Goal: Task Accomplishment & Management: Use online tool/utility

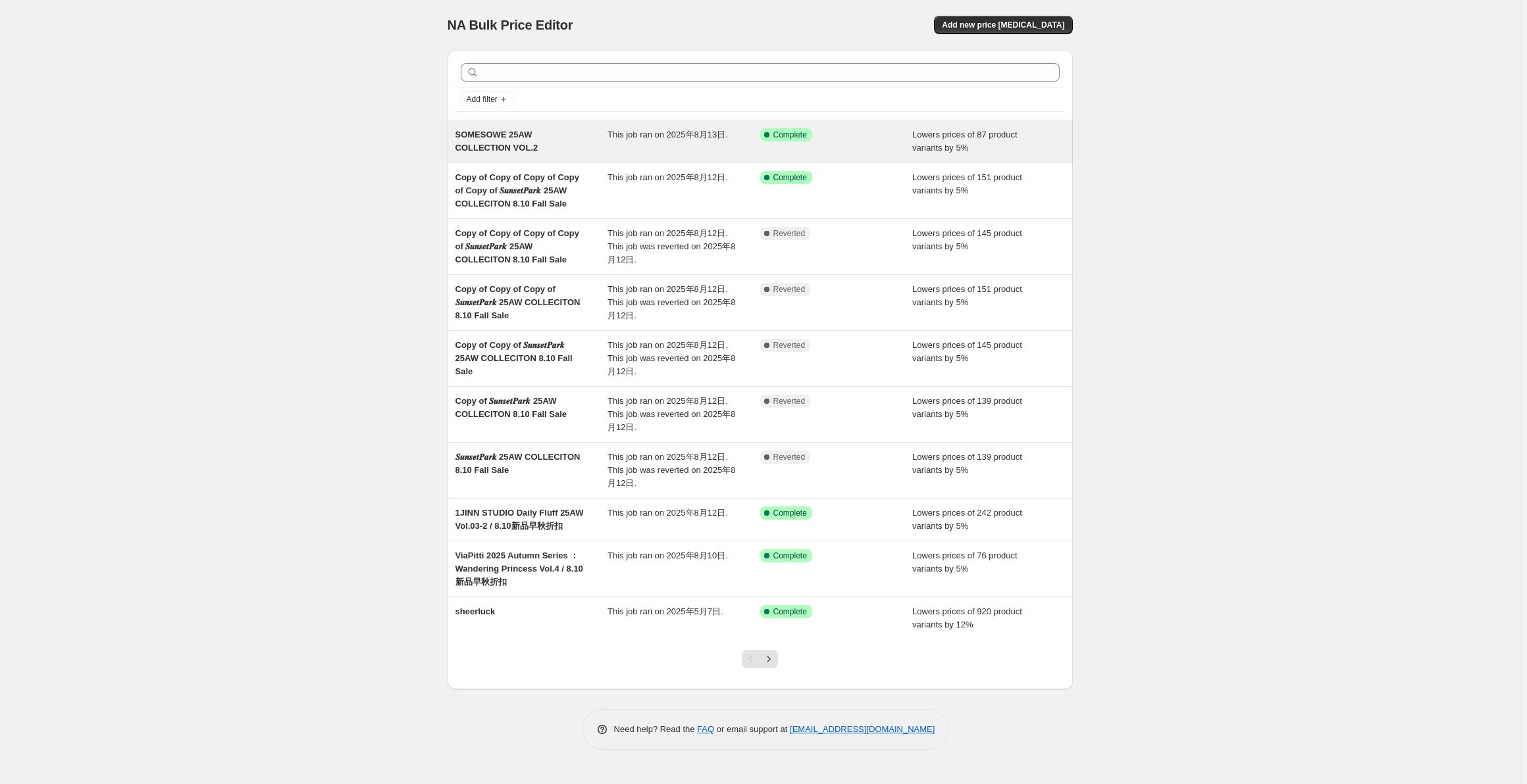
click at [684, 148] on div "This job ran on 2025年8月13日." at bounding box center [684, 141] width 153 height 26
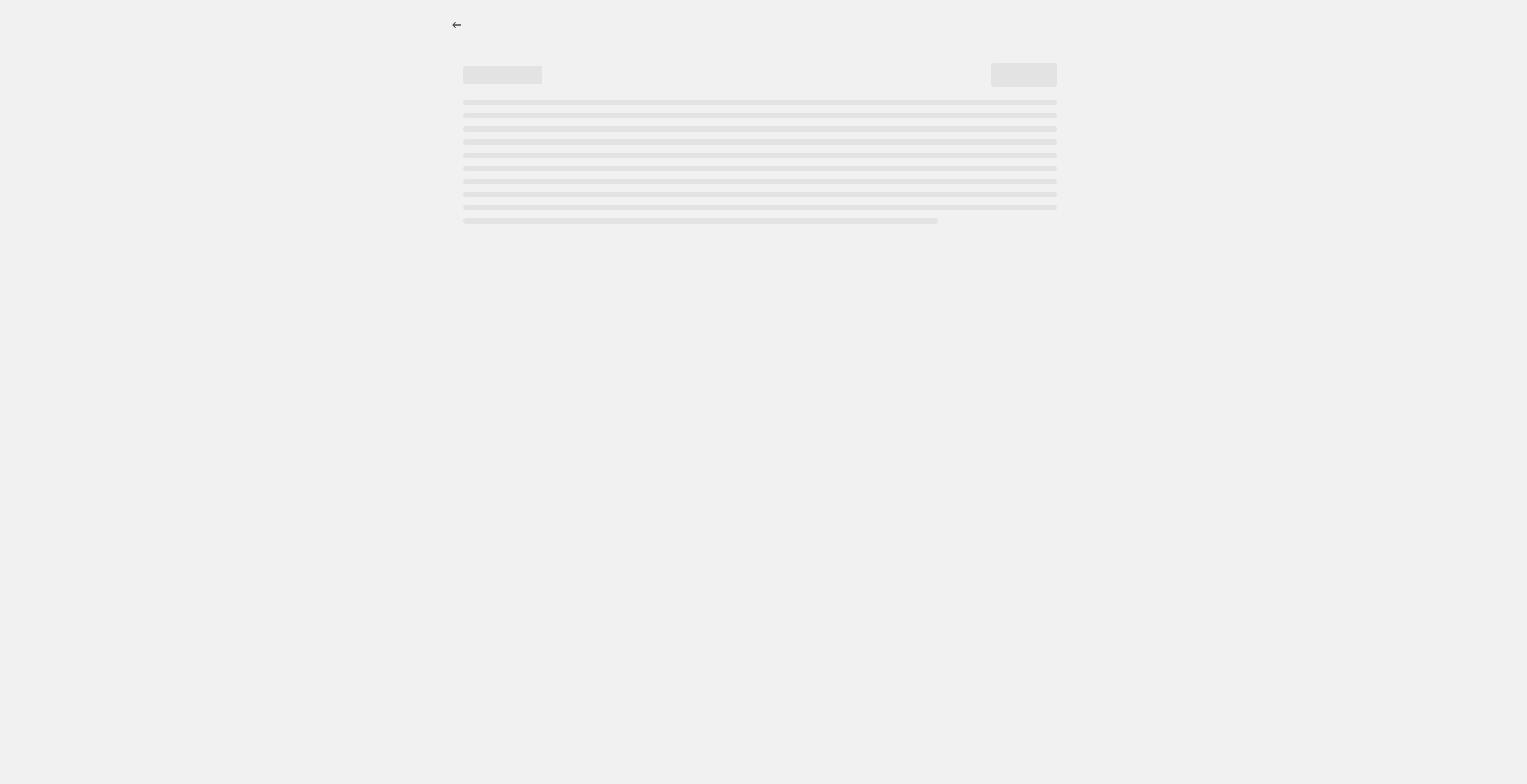
select select "percentage"
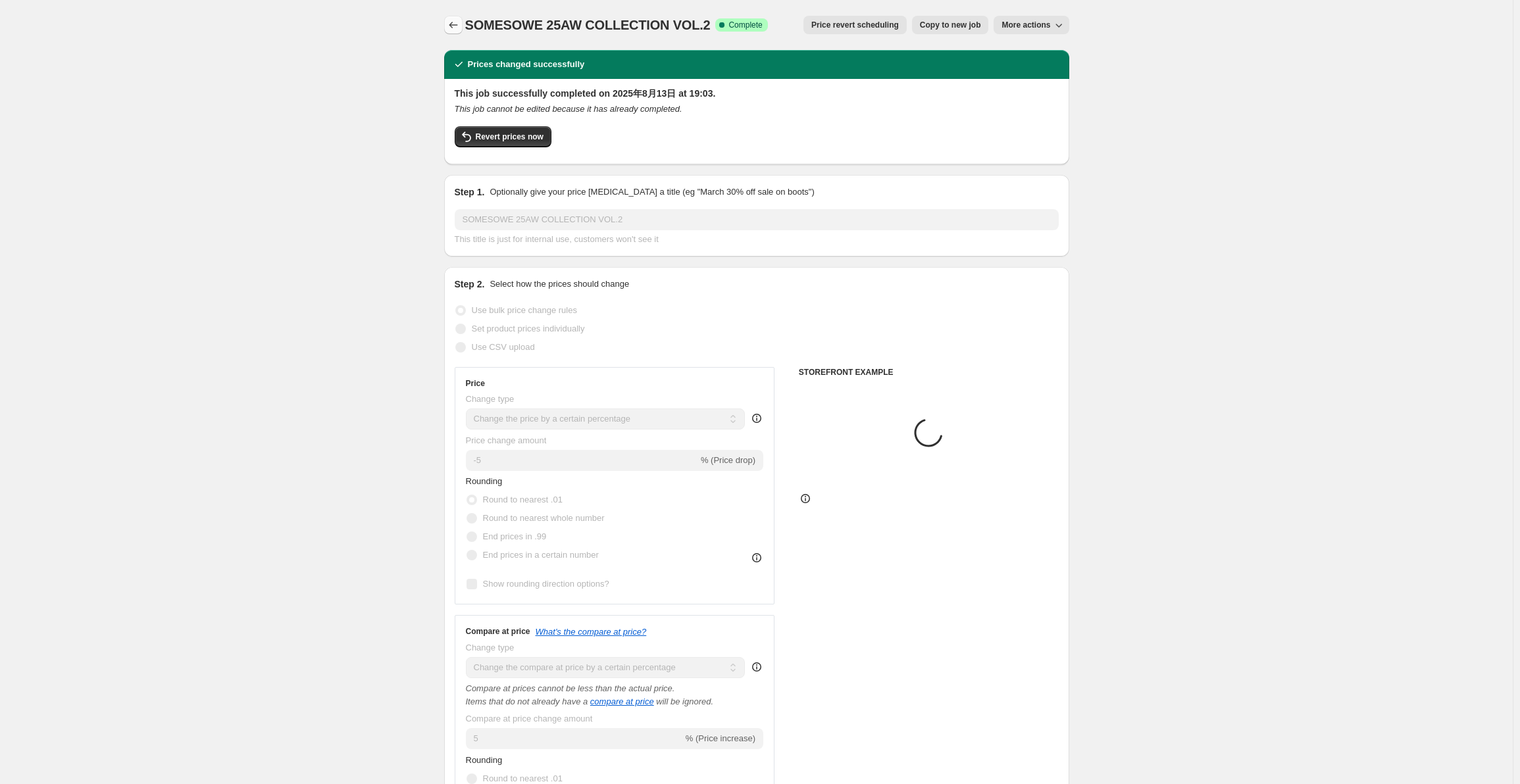
select select "collection"
click at [458, 23] on icon "Price change jobs" at bounding box center [453, 25] width 13 height 13
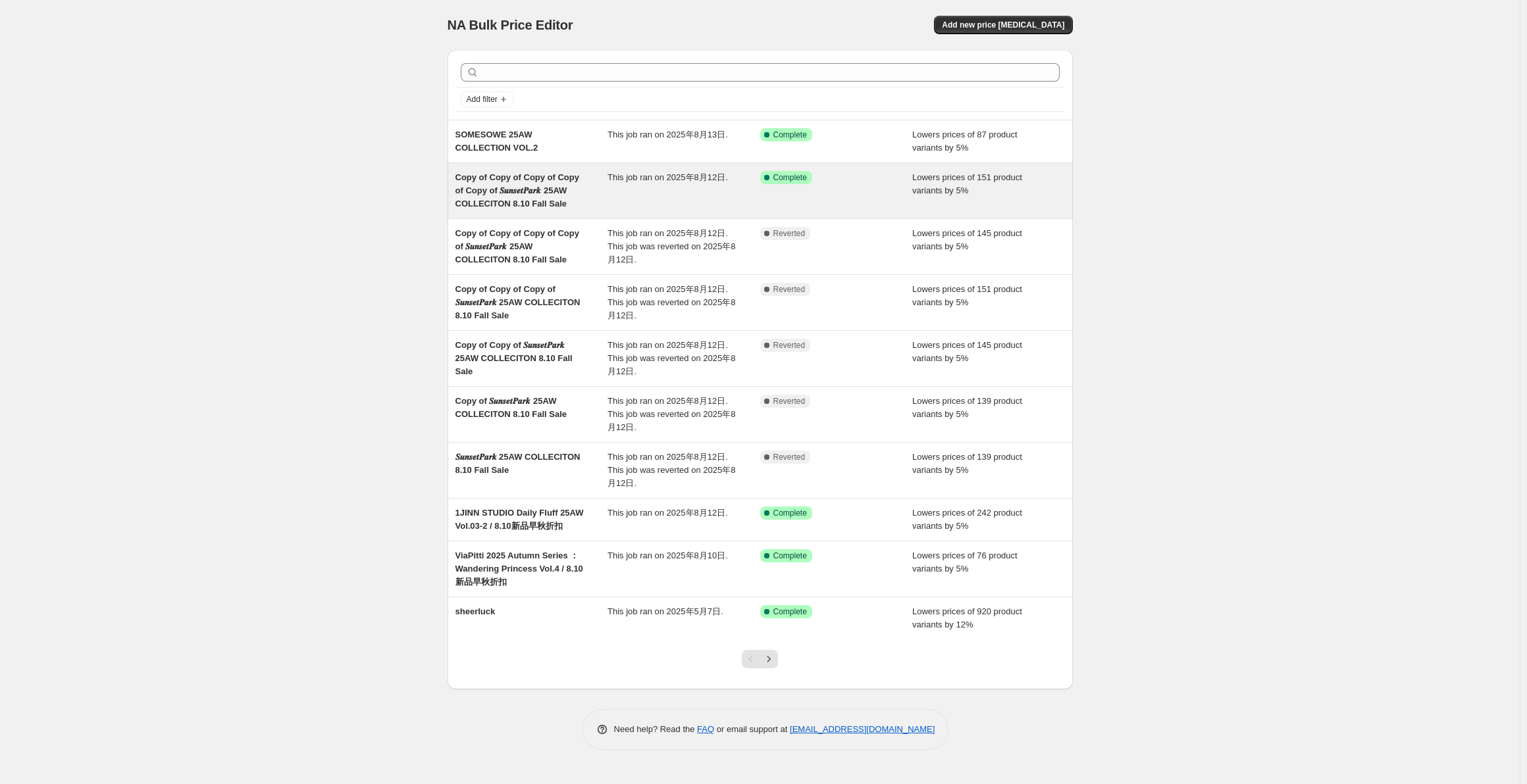
click at [582, 210] on div "Copy of Copy of Copy of Copy of Copy of 𝑺𝒖𝒏𝒔𝒆𝒕𝑷𝒂𝒓𝒌 25AW COLLECITON 8.10 Fall Sa…" at bounding box center [532, 191] width 153 height 39
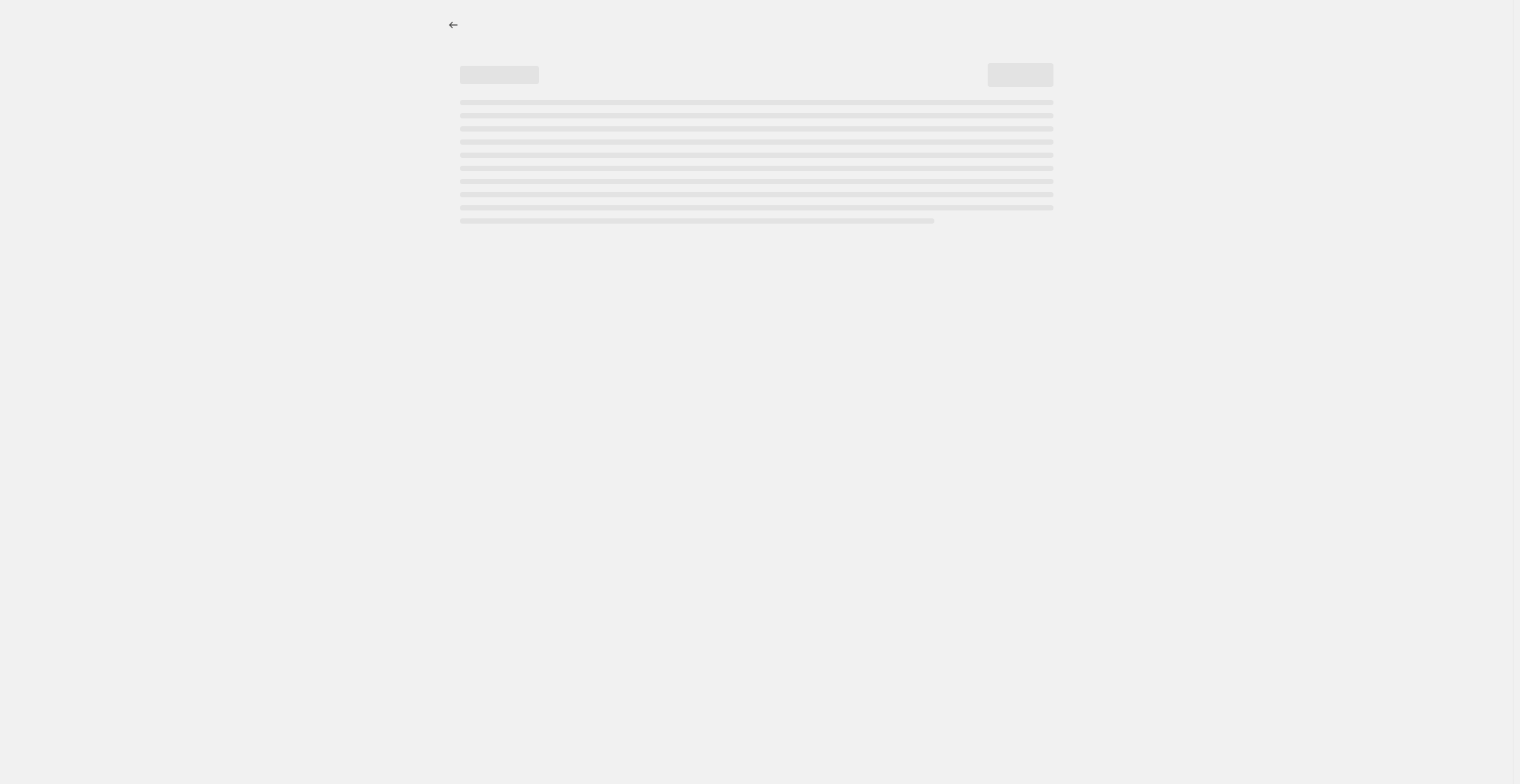
select select "percentage"
select select "collection"
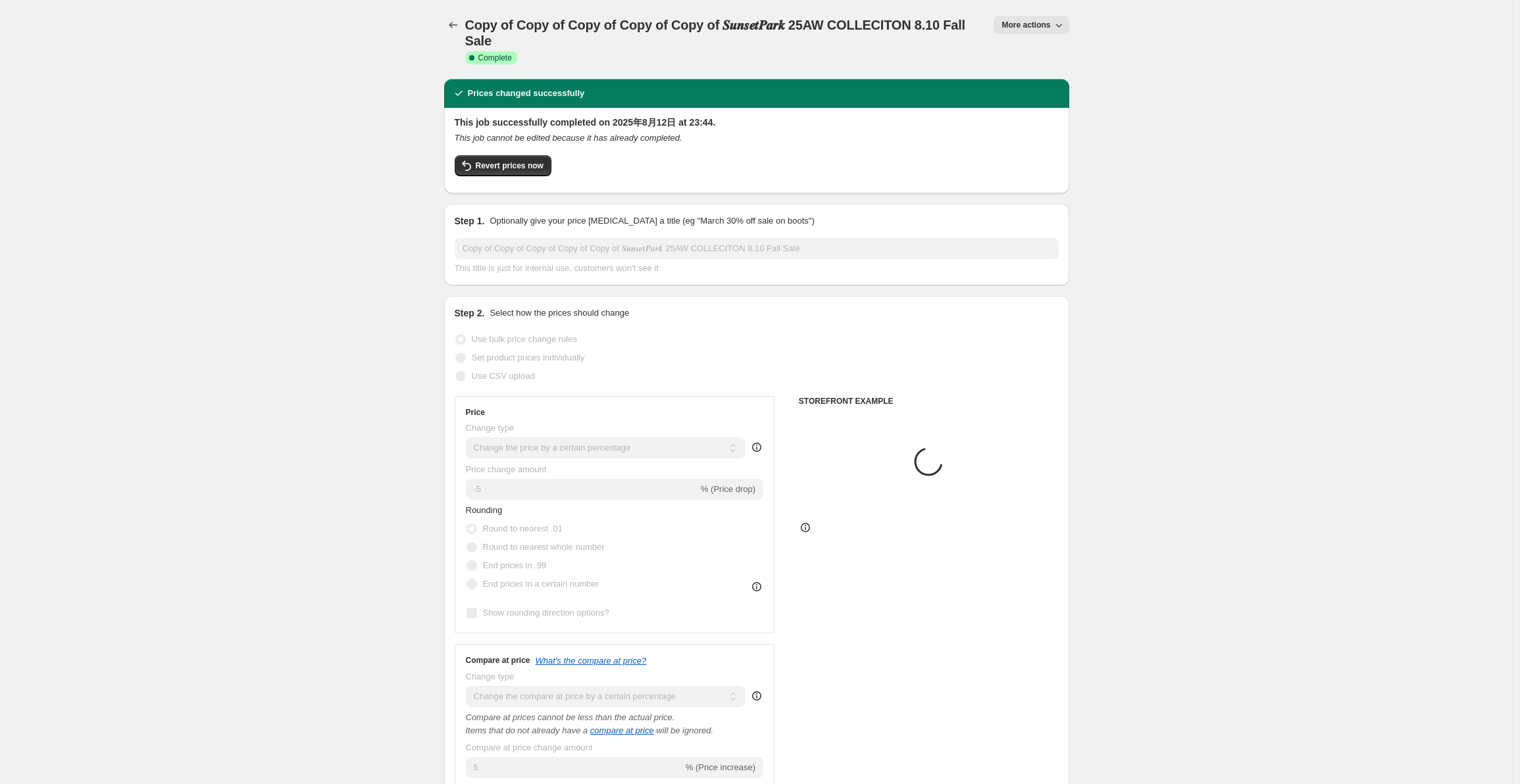
click at [1031, 14] on div "Copy of Copy of Copy of Copy of Copy of 𝑺𝒖𝒏𝒔𝒆𝒕𝑷𝒂𝒓𝒌 25AW COLLECITON 8.10 Fall Sa…" at bounding box center [756, 39] width 625 height 79
click at [1032, 21] on span "More actions" at bounding box center [1026, 25] width 48 height 11
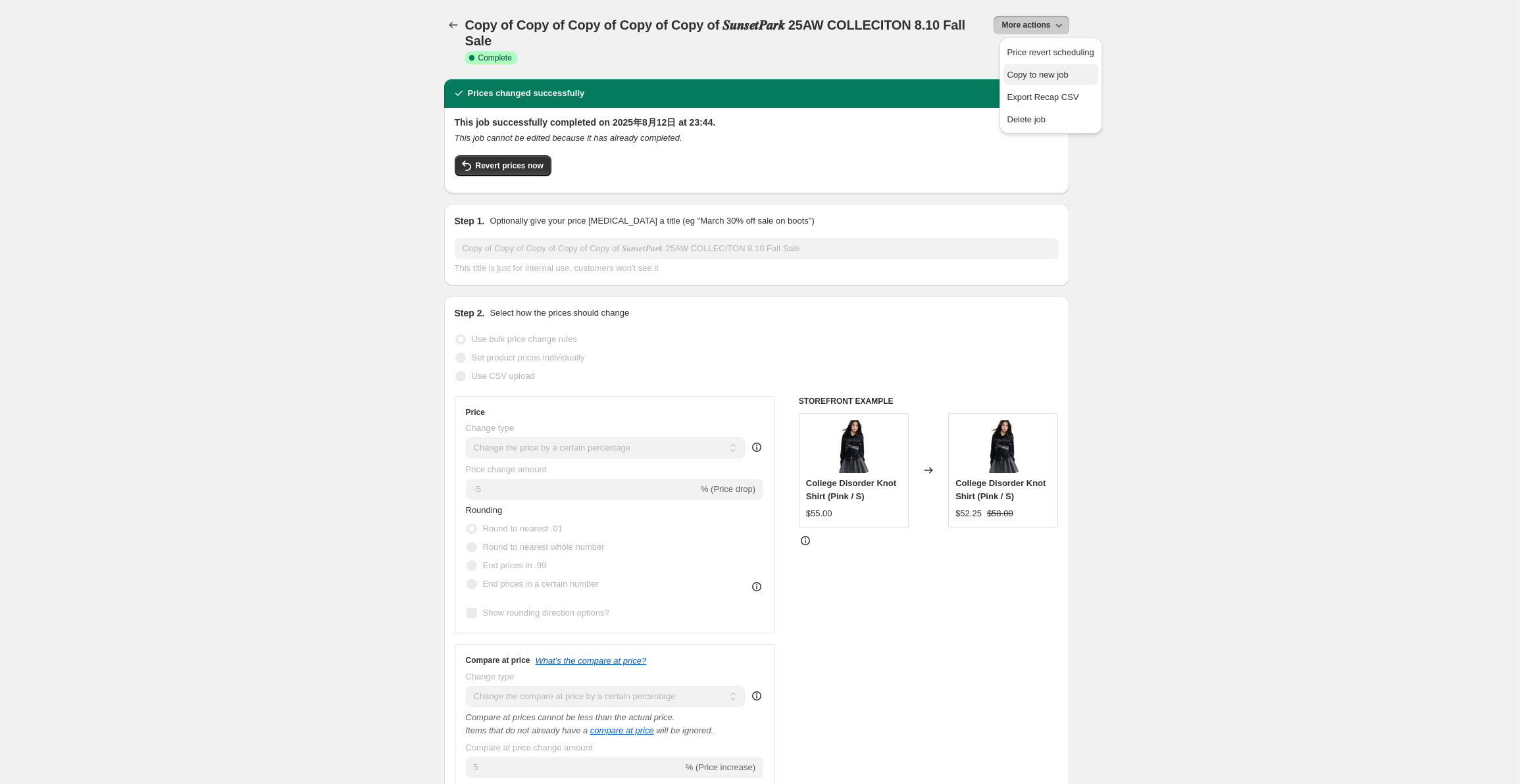
click at [1041, 73] on span "Copy to new job" at bounding box center [1038, 74] width 61 height 10
select select "percentage"
select select "collection"
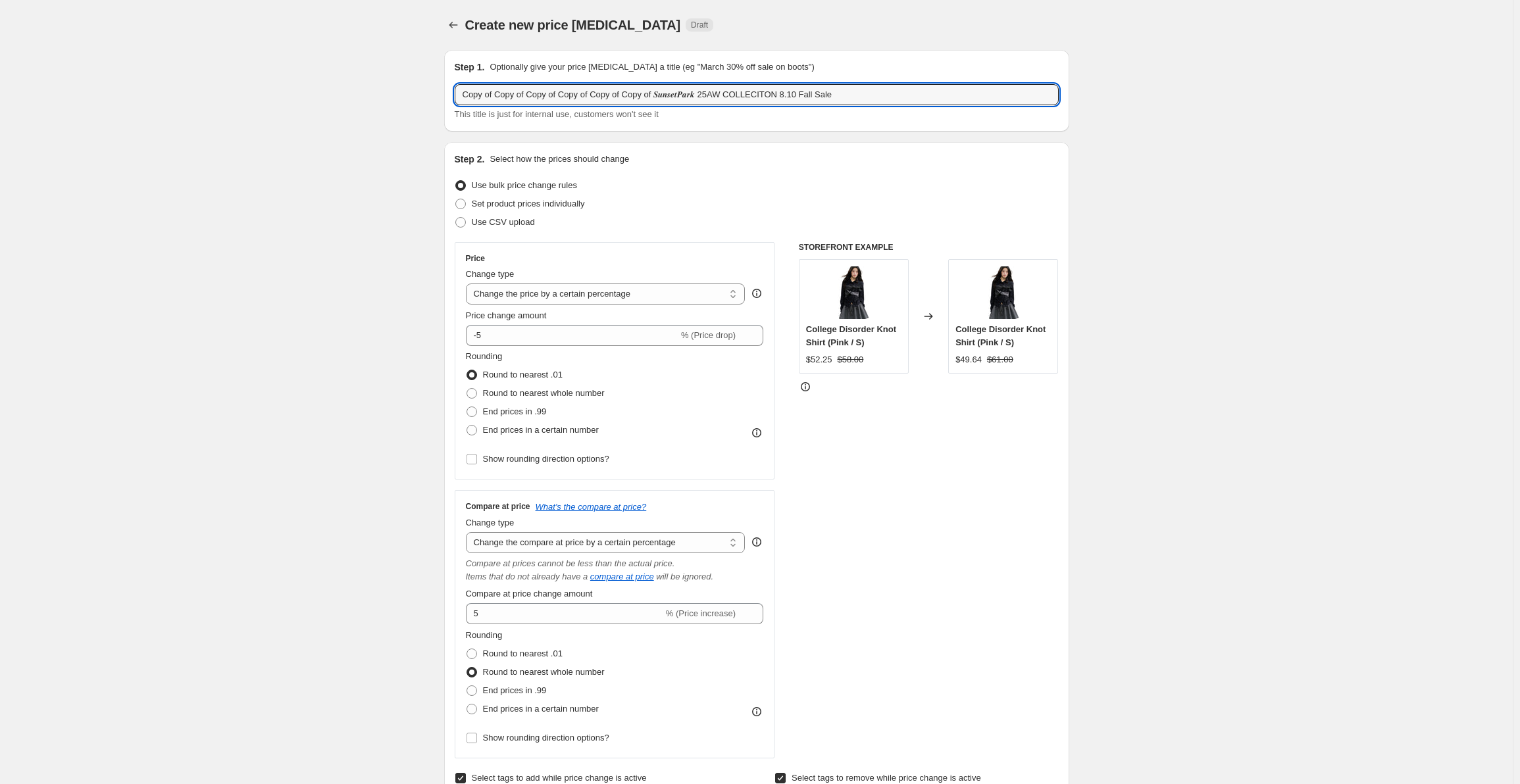
drag, startPoint x: 658, startPoint y: 94, endPoint x: -119, endPoint y: 107, distance: 777.1
click at [0, 107] on html "Home Settings Plans Skip to content Create new price [MEDICAL_DATA]. This page …" at bounding box center [760, 392] width 1520 height 784
type input "𝑺𝒖𝒏𝒔𝒆𝒕𝑷𝒂𝒓𝒌 25AW COLLECITON 8.10 Fall Sale"
click at [758, 200] on div "Set product prices individually" at bounding box center [756, 204] width 604 height 19
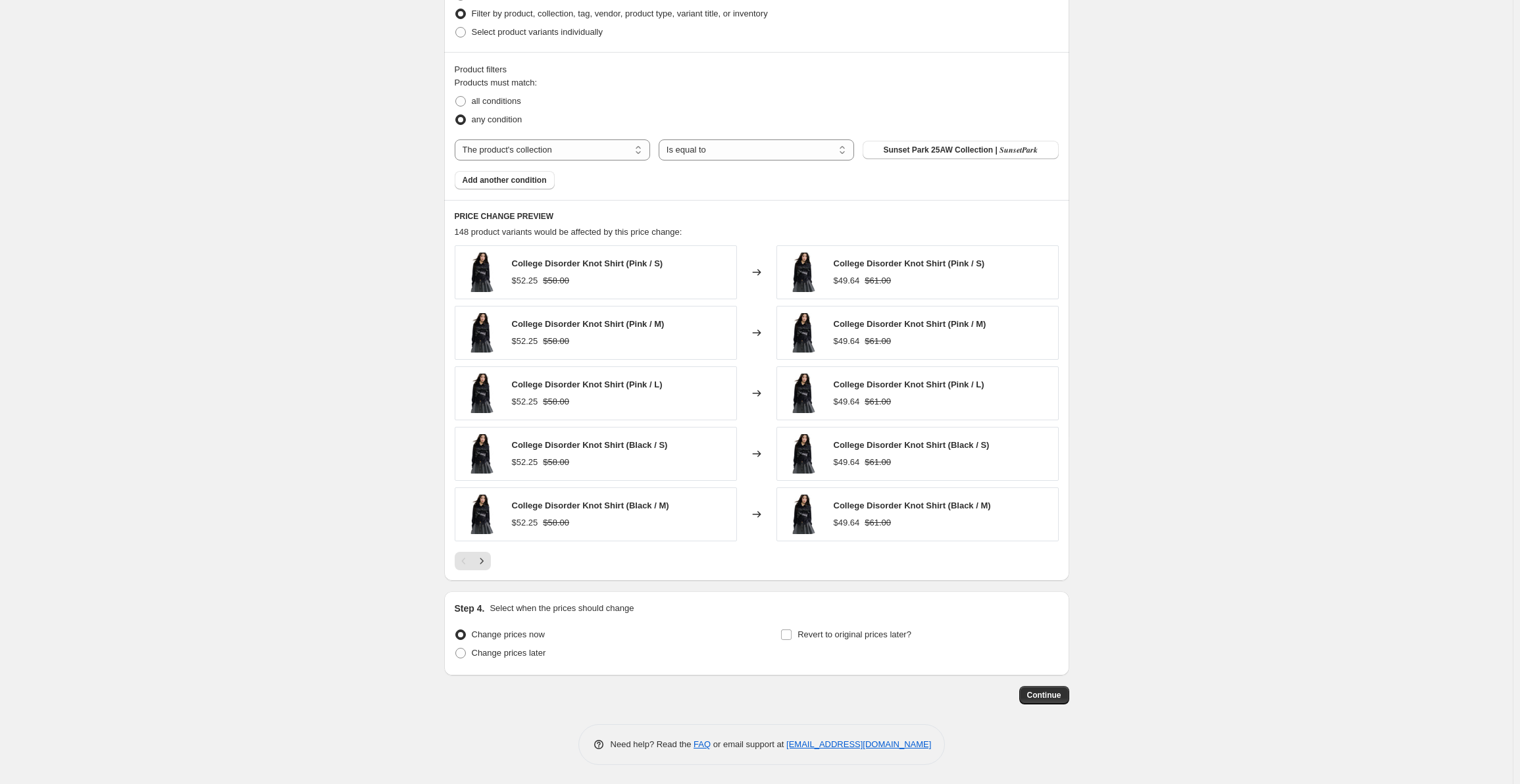
scroll to position [948, 0]
click at [1043, 689] on button "Continue" at bounding box center [1045, 695] width 50 height 19
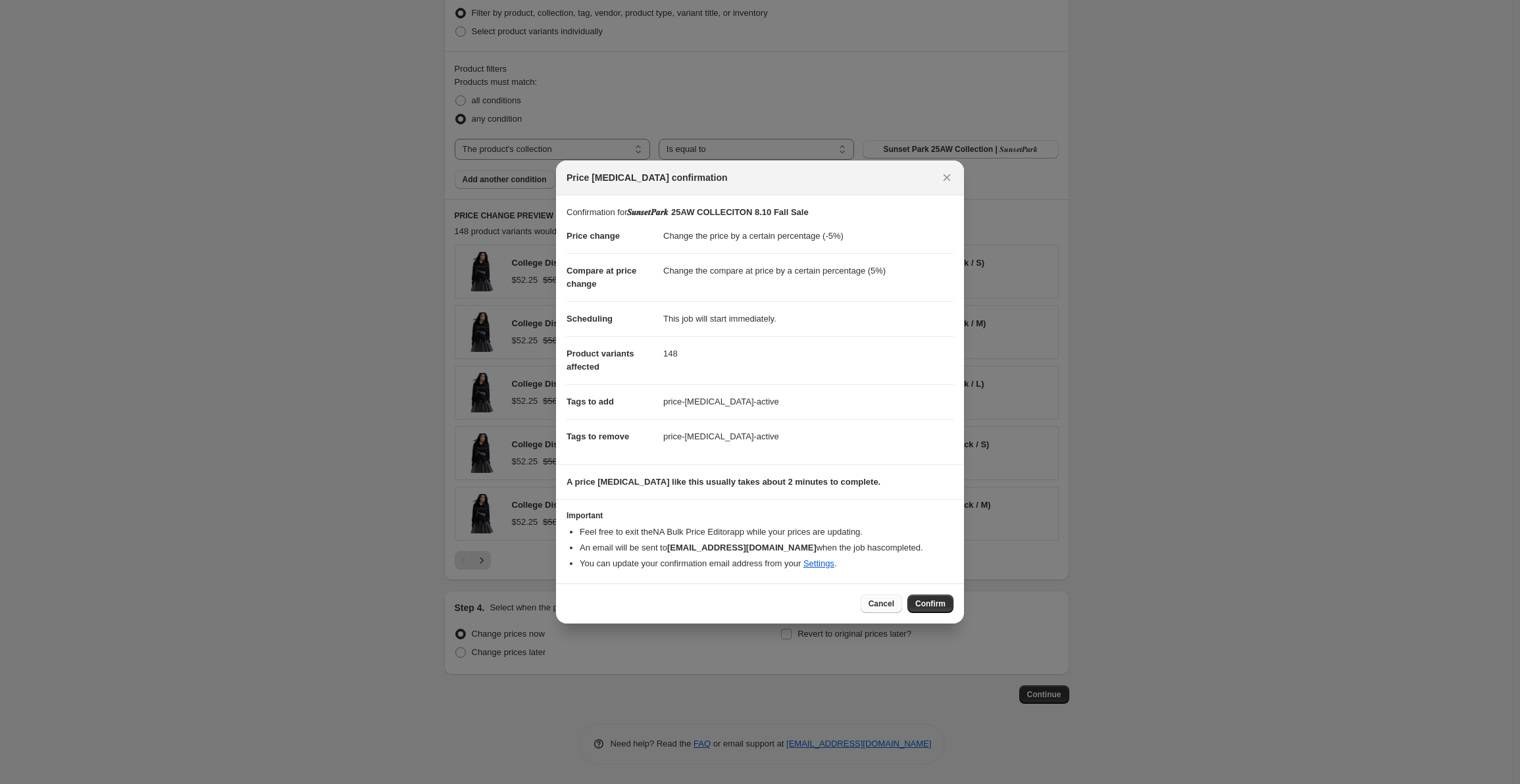
click at [895, 611] on button "Cancel" at bounding box center [882, 604] width 41 height 19
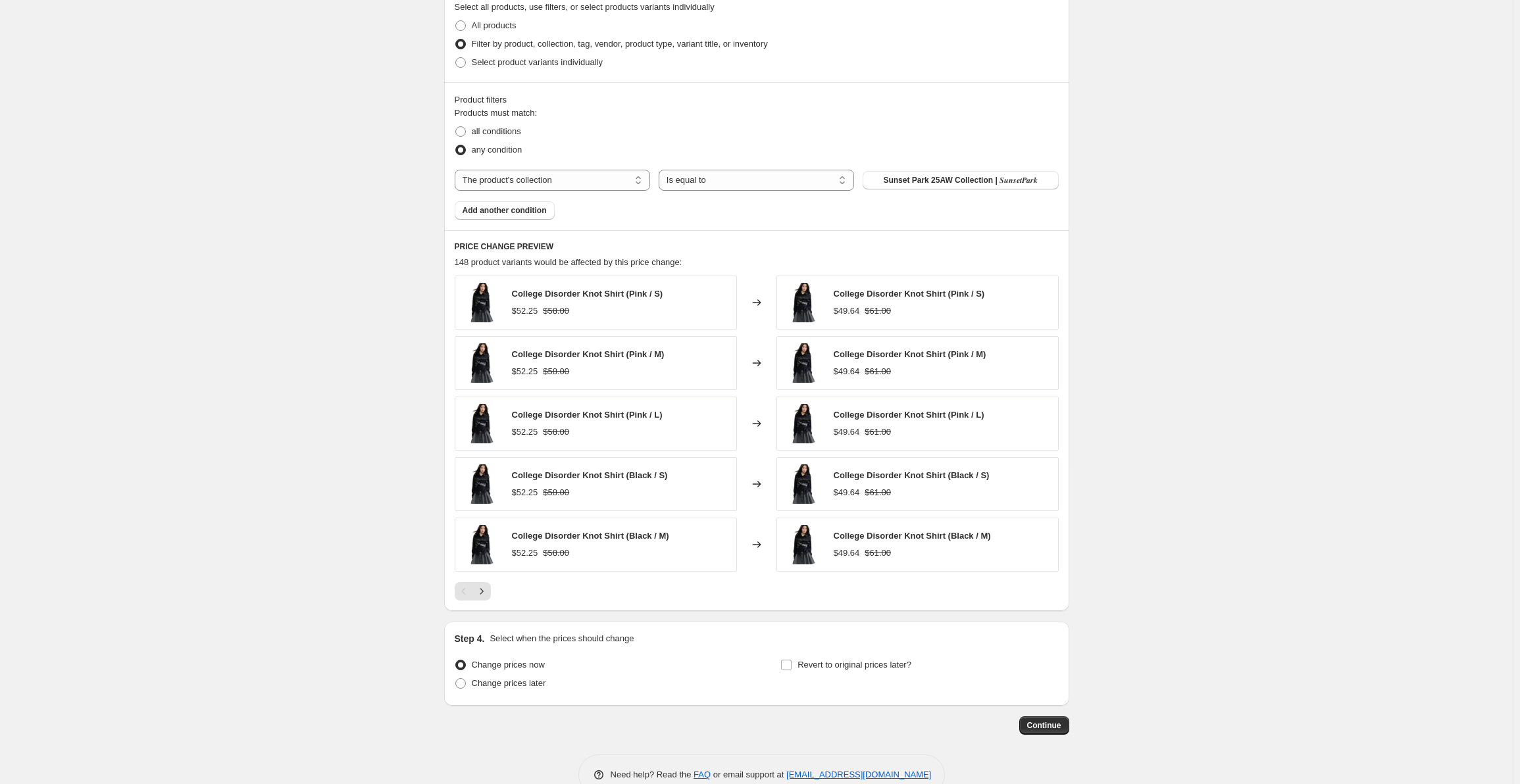
scroll to position [921, 0]
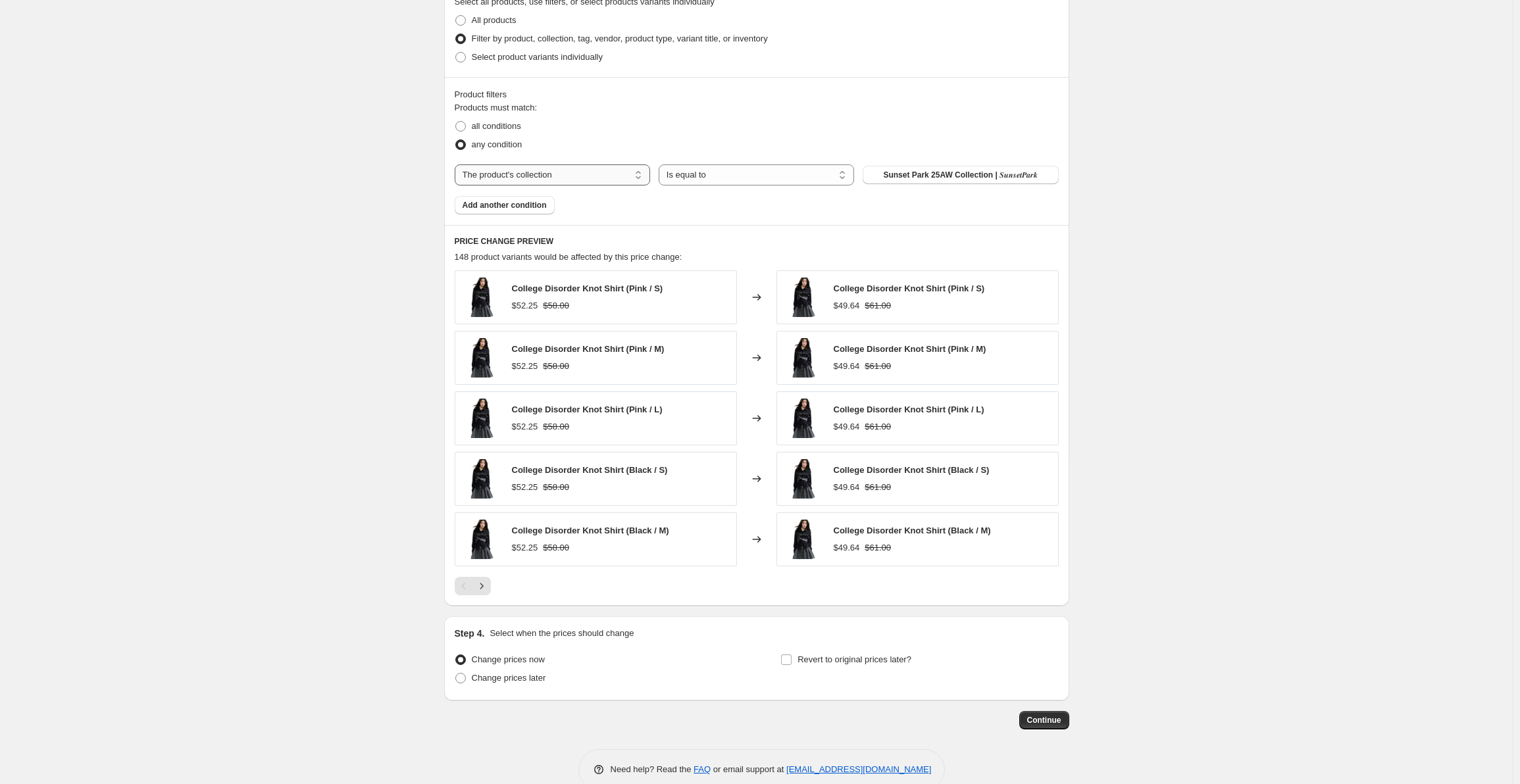
click at [575, 173] on select "The product The product's collection The product's tag The product's vendor The…" at bounding box center [552, 175] width 195 height 21
click at [685, 166] on select "Is equal to Is not equal to" at bounding box center [756, 175] width 195 height 21
click at [948, 168] on button "Sunset Park 25AW Collection | 𝑺𝒖𝒏𝒔𝒆𝒕𝑷𝒂𝒓𝒌" at bounding box center [961, 175] width 195 height 19
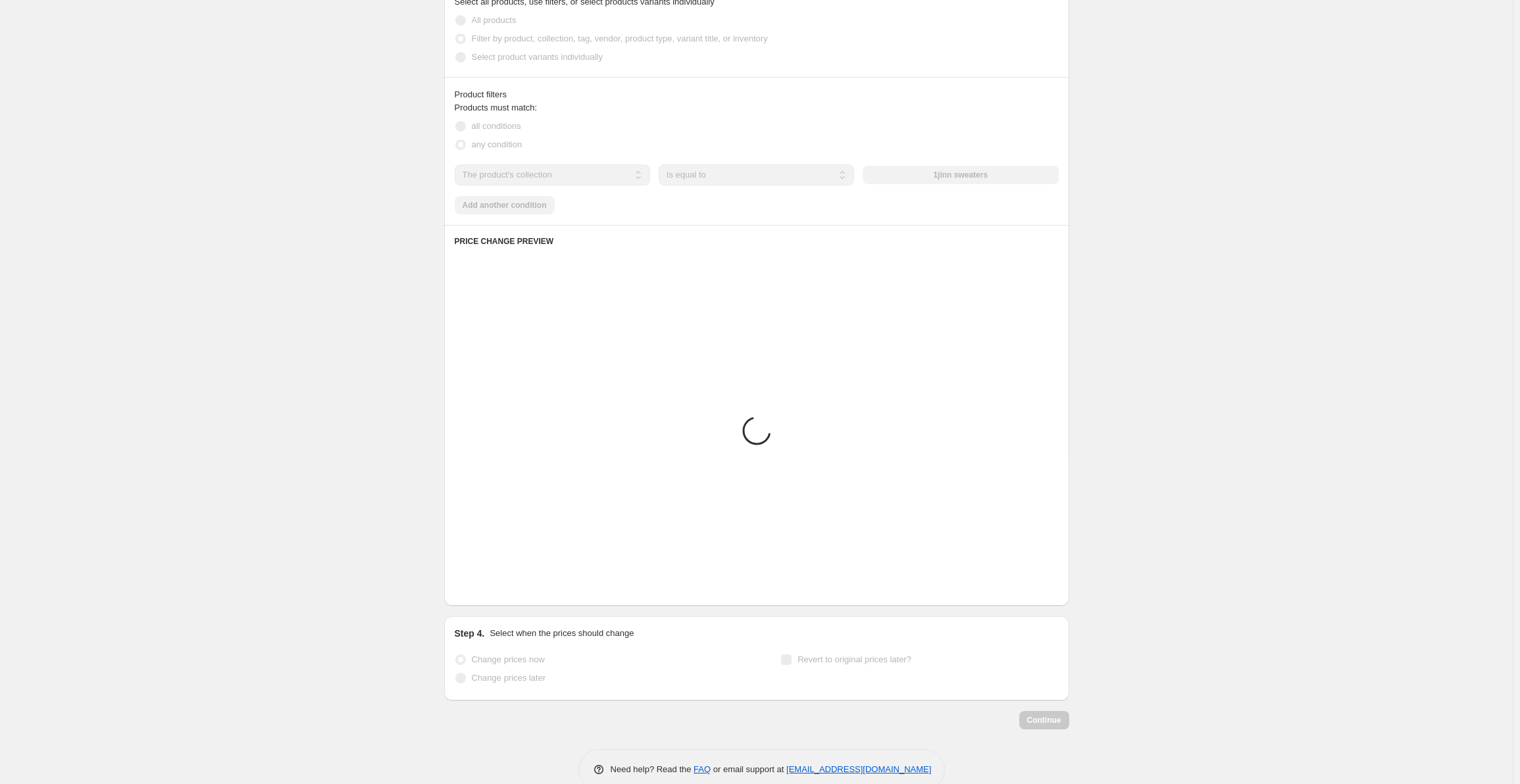
click at [959, 167] on div "The product The product's collection The product's tag The product's vendor The…" at bounding box center [756, 175] width 604 height 21
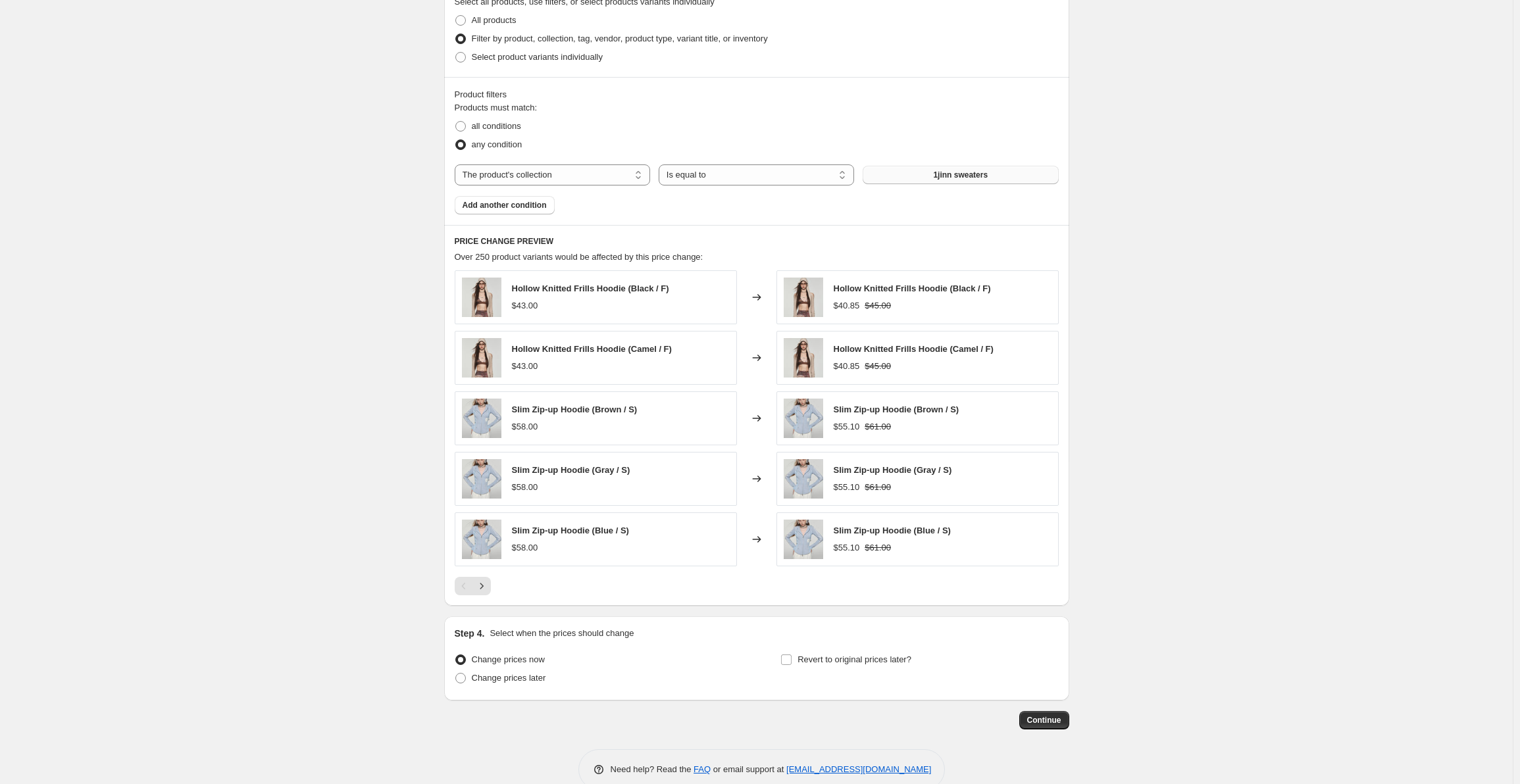
click at [928, 180] on button "1jinn sweaters" at bounding box center [961, 175] width 195 height 19
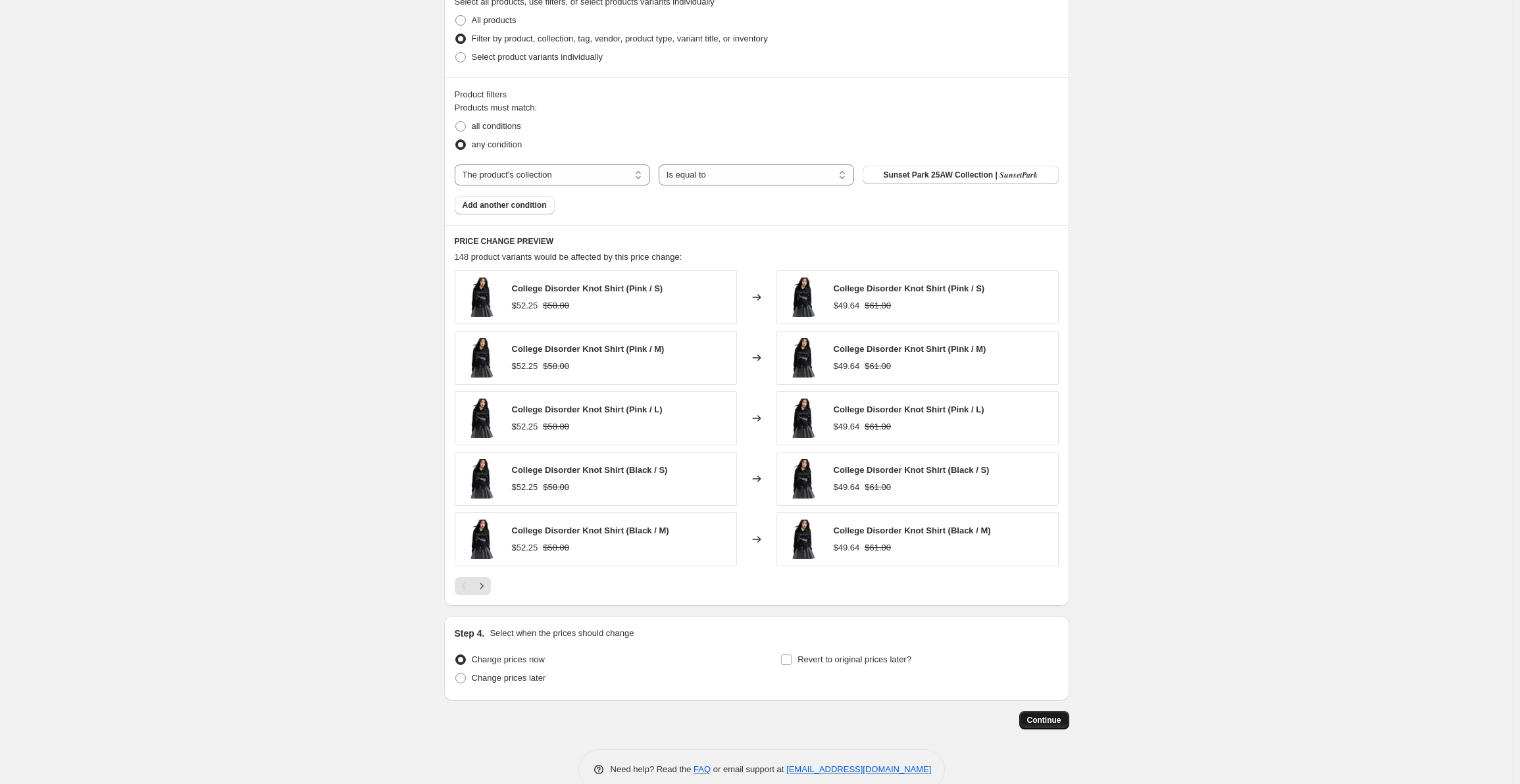
click at [1052, 722] on span "Continue" at bounding box center [1045, 720] width 34 height 11
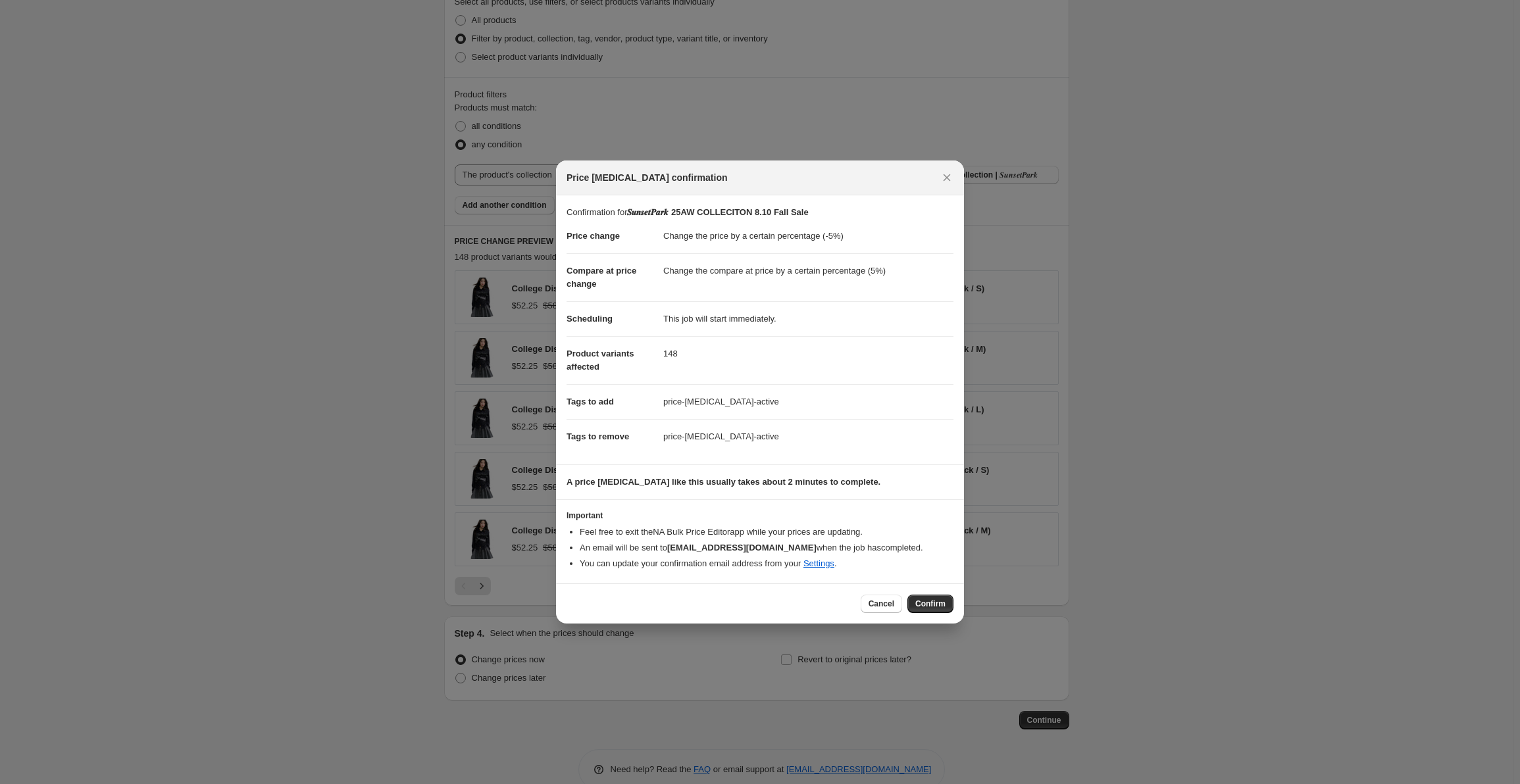
drag, startPoint x: 865, startPoint y: 601, endPoint x: 871, endPoint y: 598, distance: 6.7
click at [865, 601] on button "Cancel" at bounding box center [882, 604] width 41 height 19
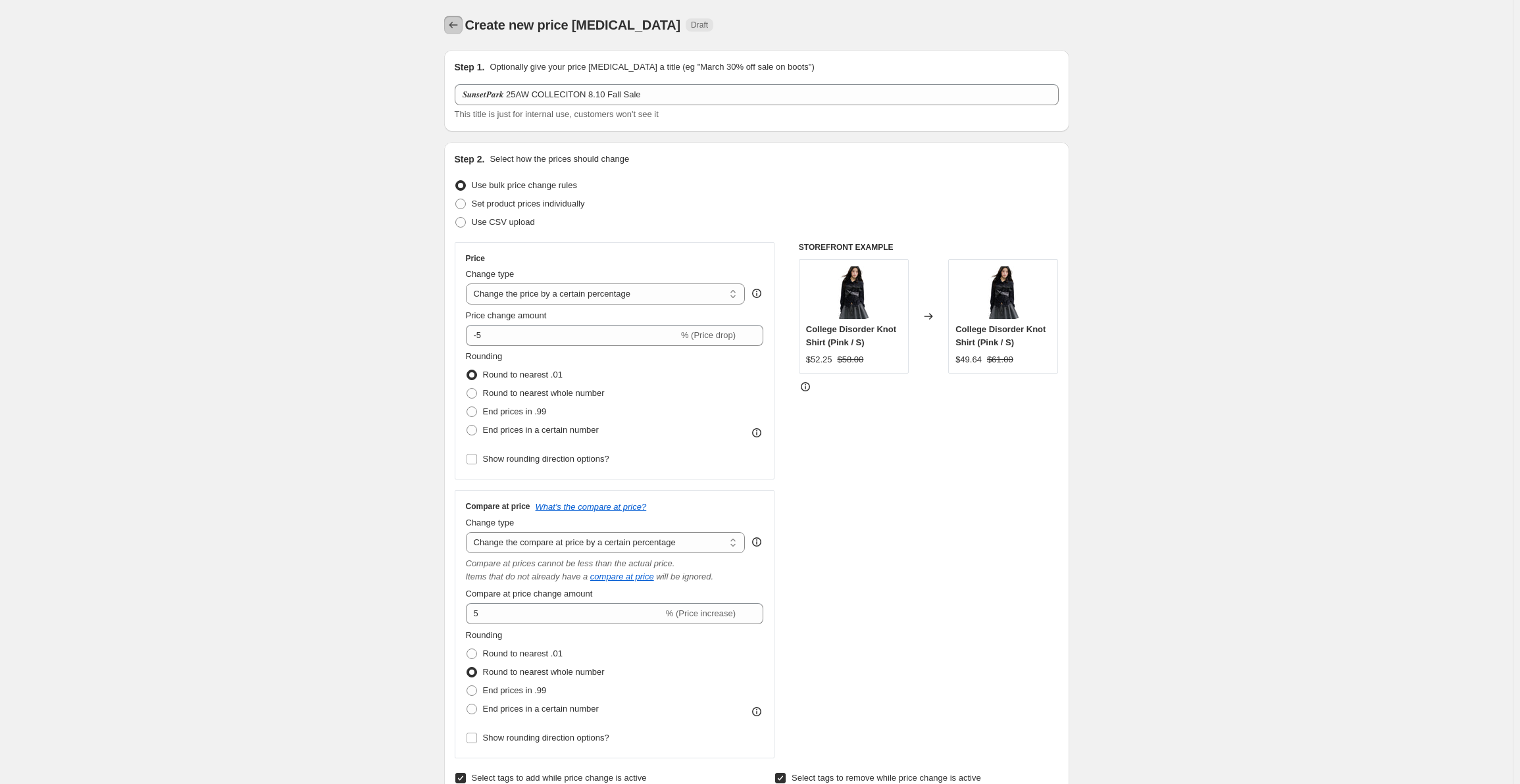
click at [463, 29] on button "Price change jobs" at bounding box center [453, 25] width 19 height 19
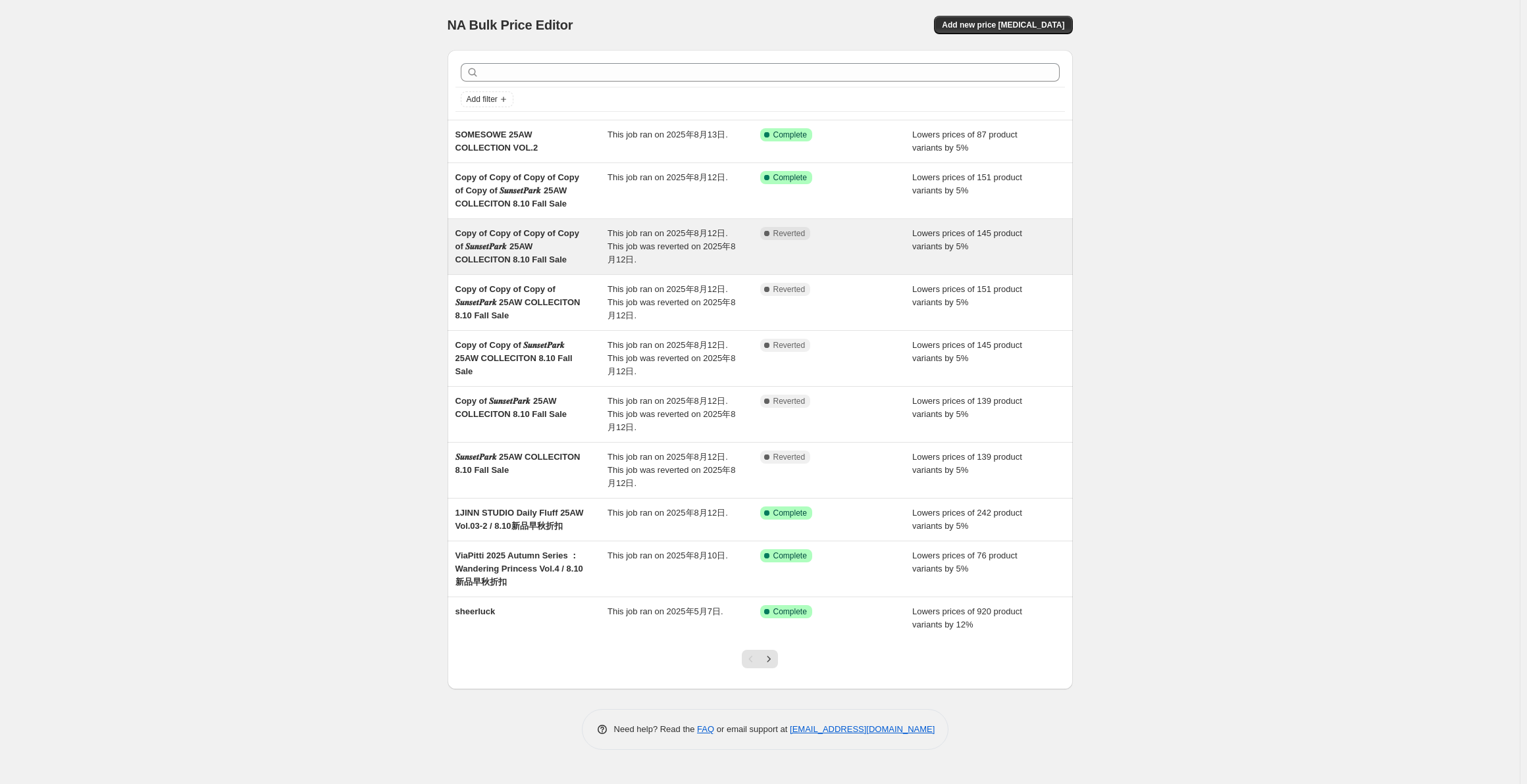
click at [816, 245] on div "Complete Reverted" at bounding box center [836, 247] width 153 height 39
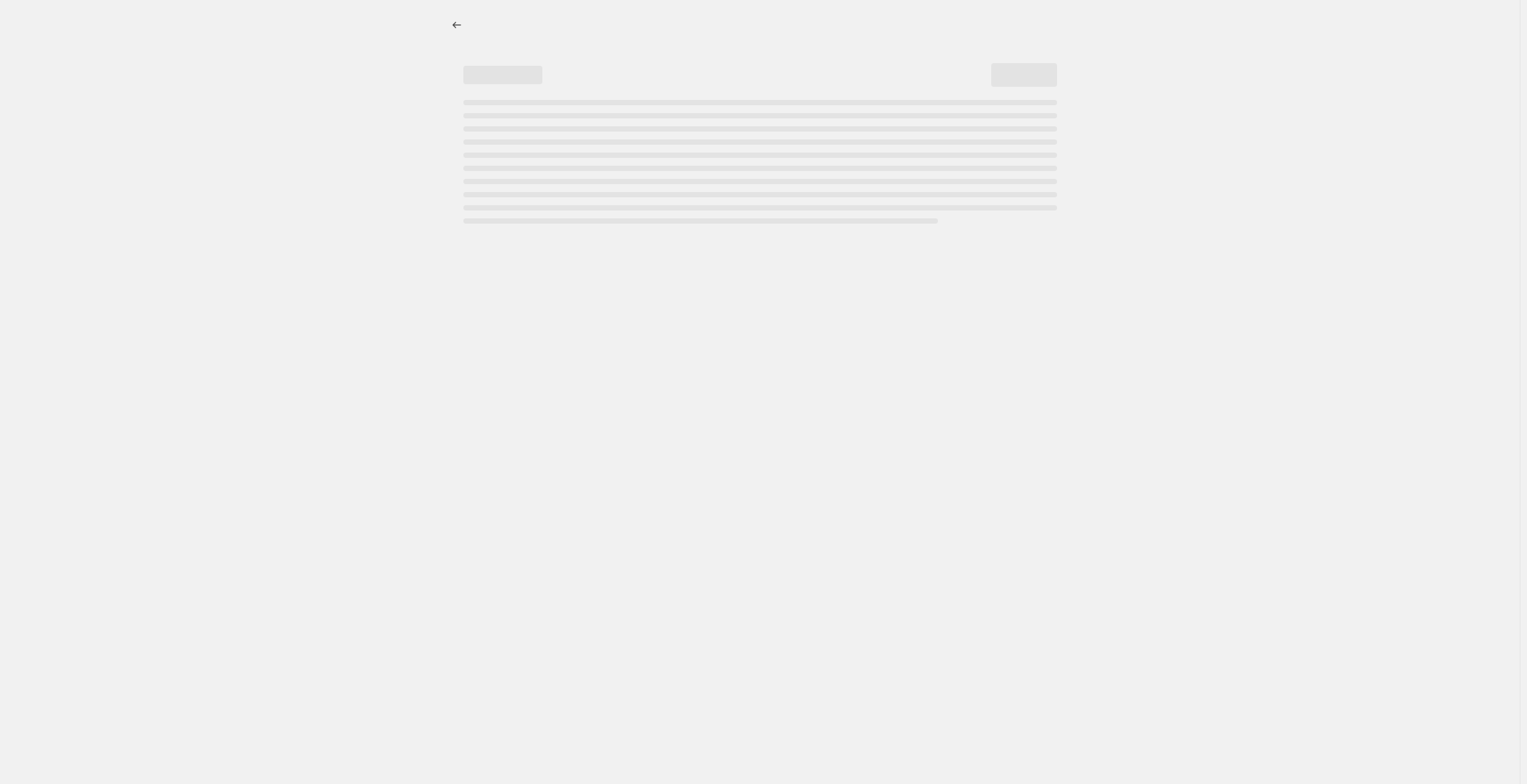
select select "percentage"
select select "collection"
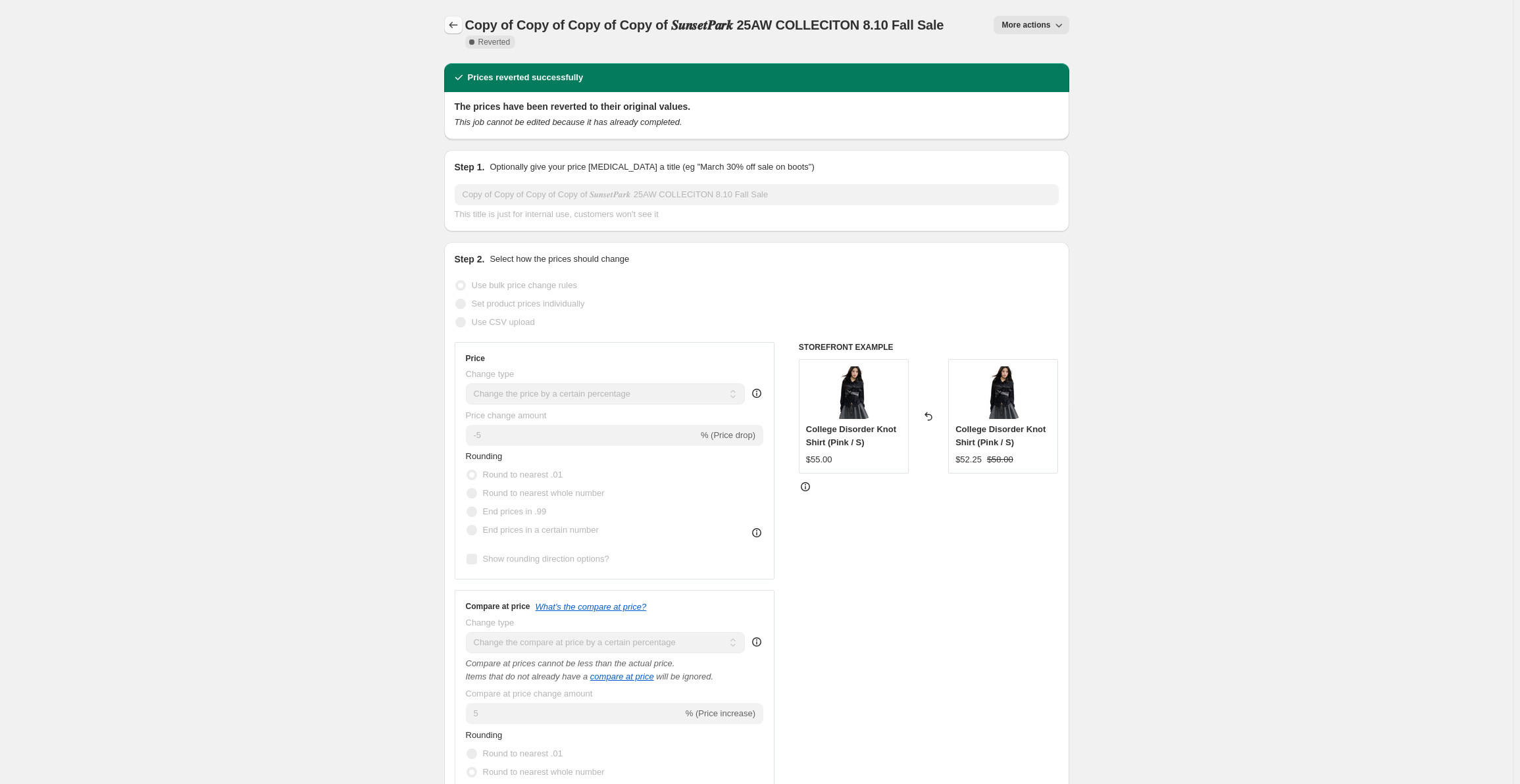
click at [457, 22] on icon "Price change jobs" at bounding box center [453, 25] width 13 height 13
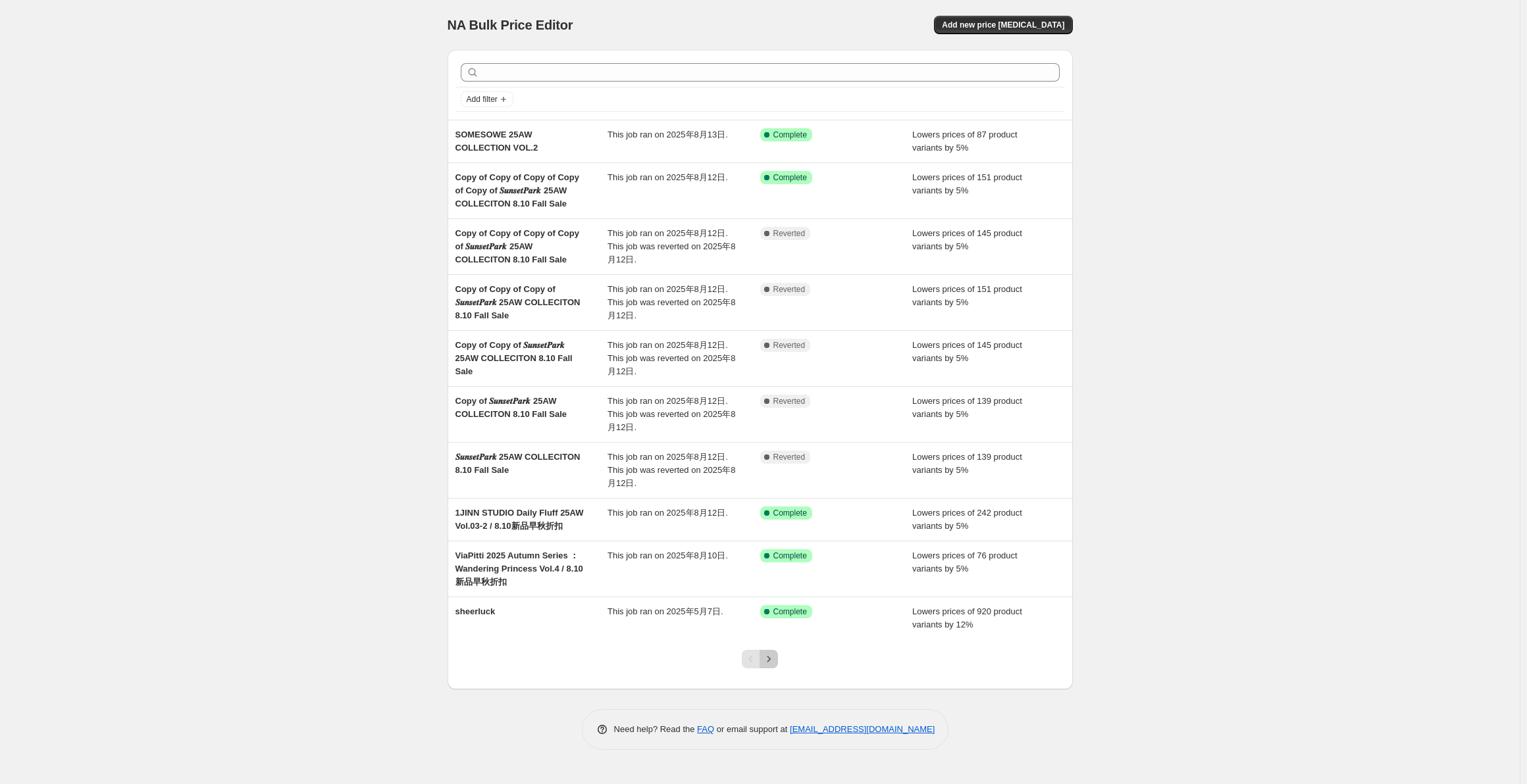
click at [769, 664] on icon "Next" at bounding box center [768, 659] width 13 height 13
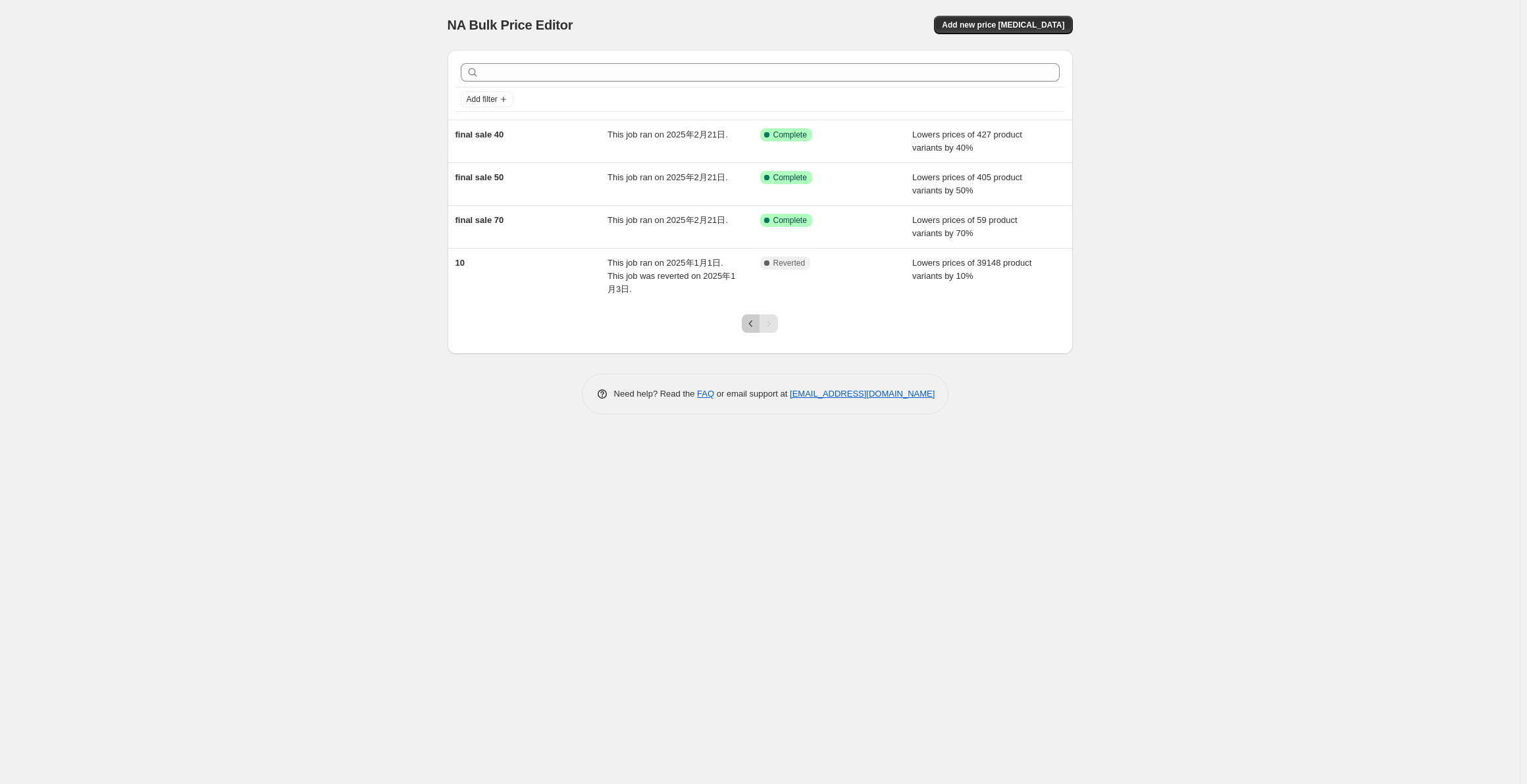
click at [756, 317] on icon "Previous" at bounding box center [750, 323] width 13 height 13
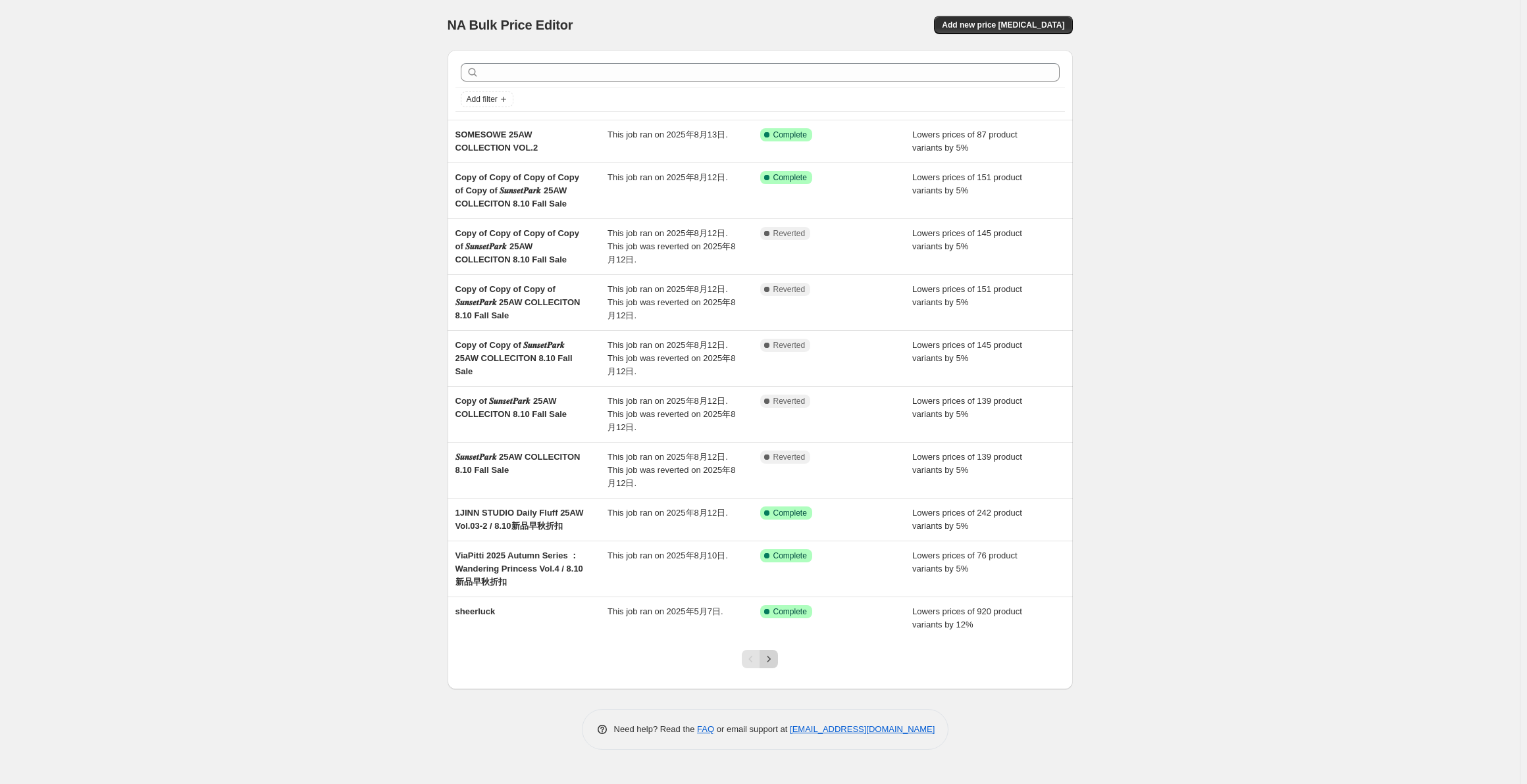
click at [763, 656] on icon "Next" at bounding box center [768, 659] width 13 height 13
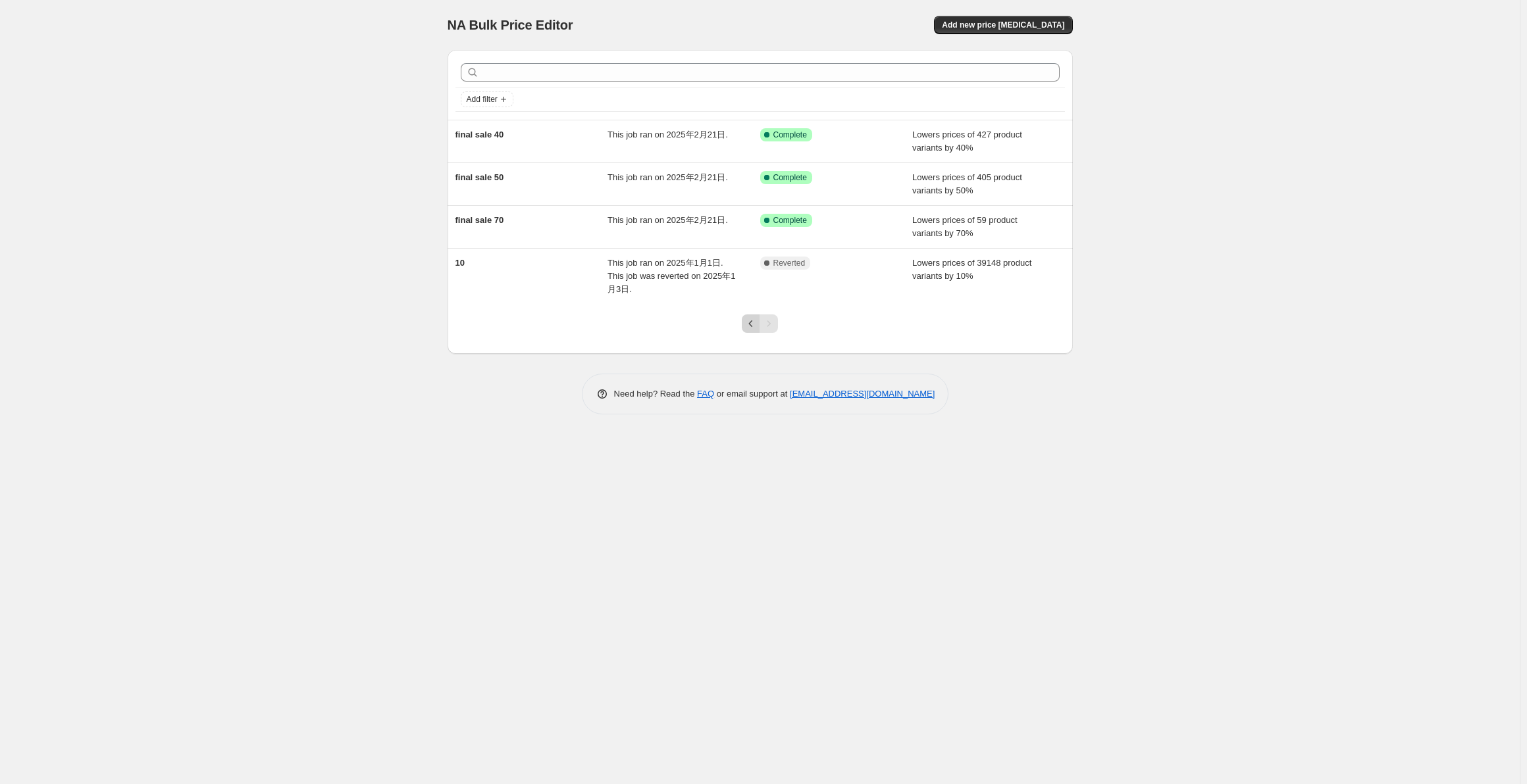
click at [749, 317] on icon "Previous" at bounding box center [750, 323] width 13 height 13
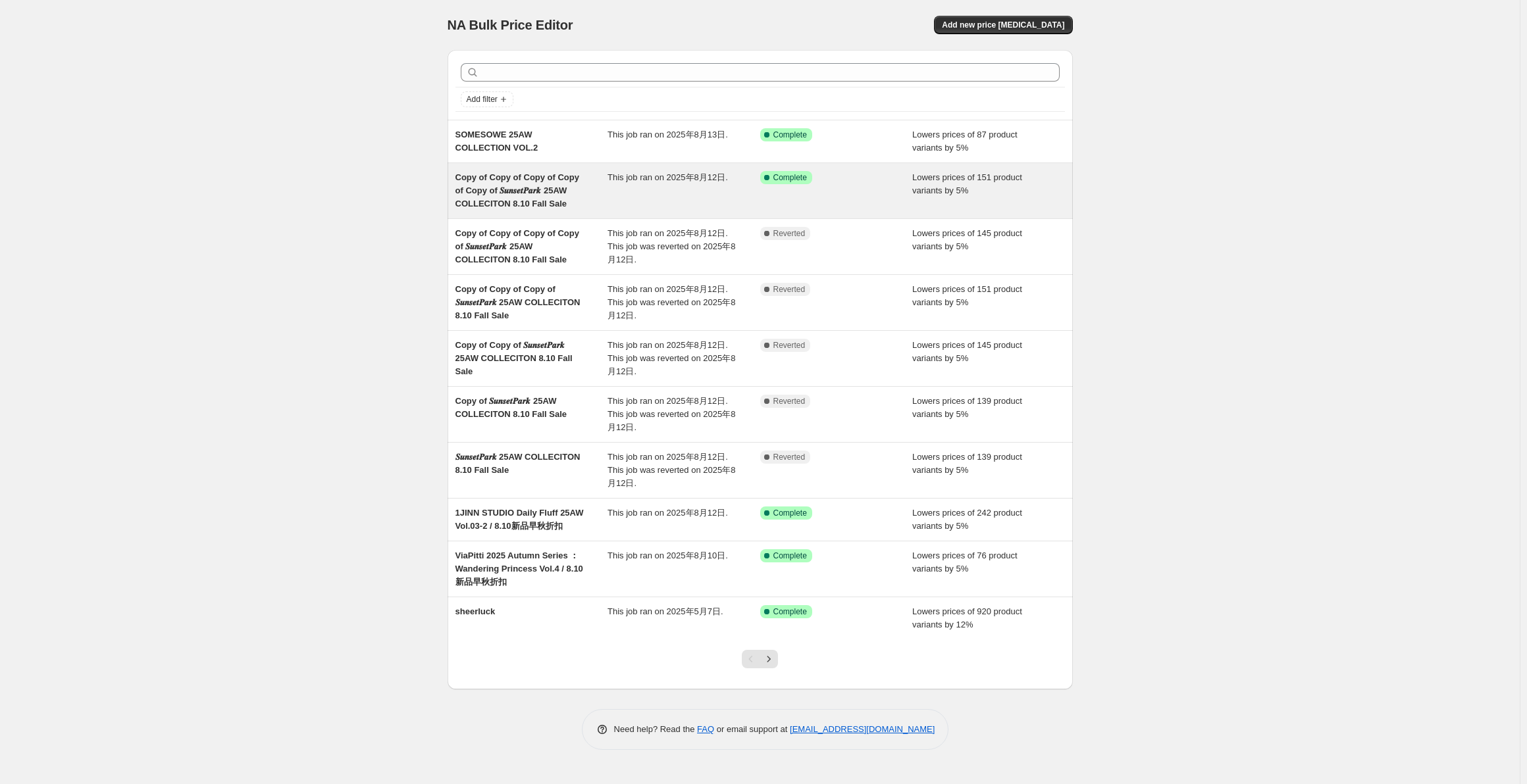
click at [579, 198] on div "Copy of Copy of Copy of Copy of Copy of 𝑺𝒖𝒏𝒔𝒆𝒕𝑷𝒂𝒓𝒌 25AW COLLECITON 8.10 Fall Sa…" at bounding box center [532, 191] width 153 height 39
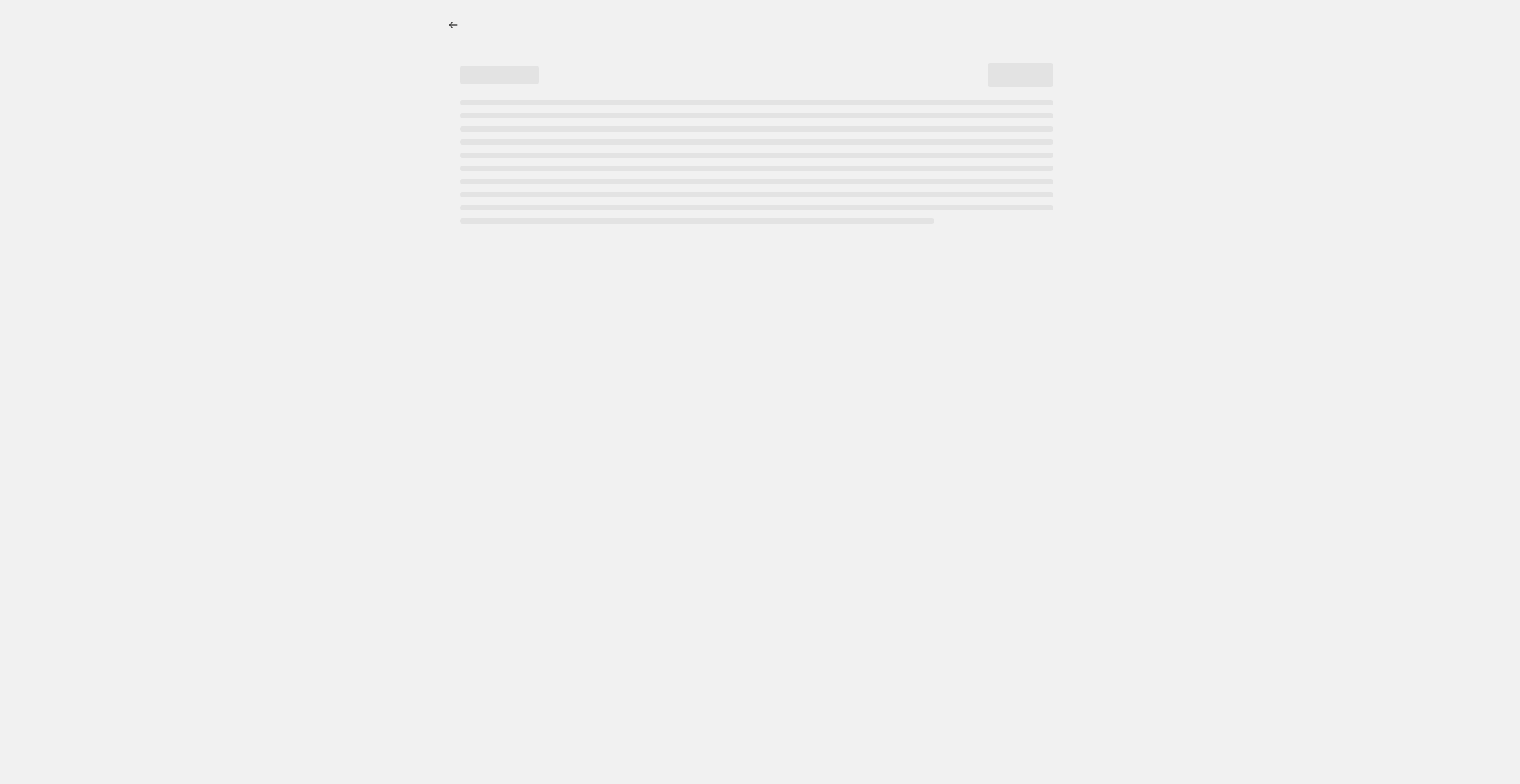
select select "percentage"
select select "collection"
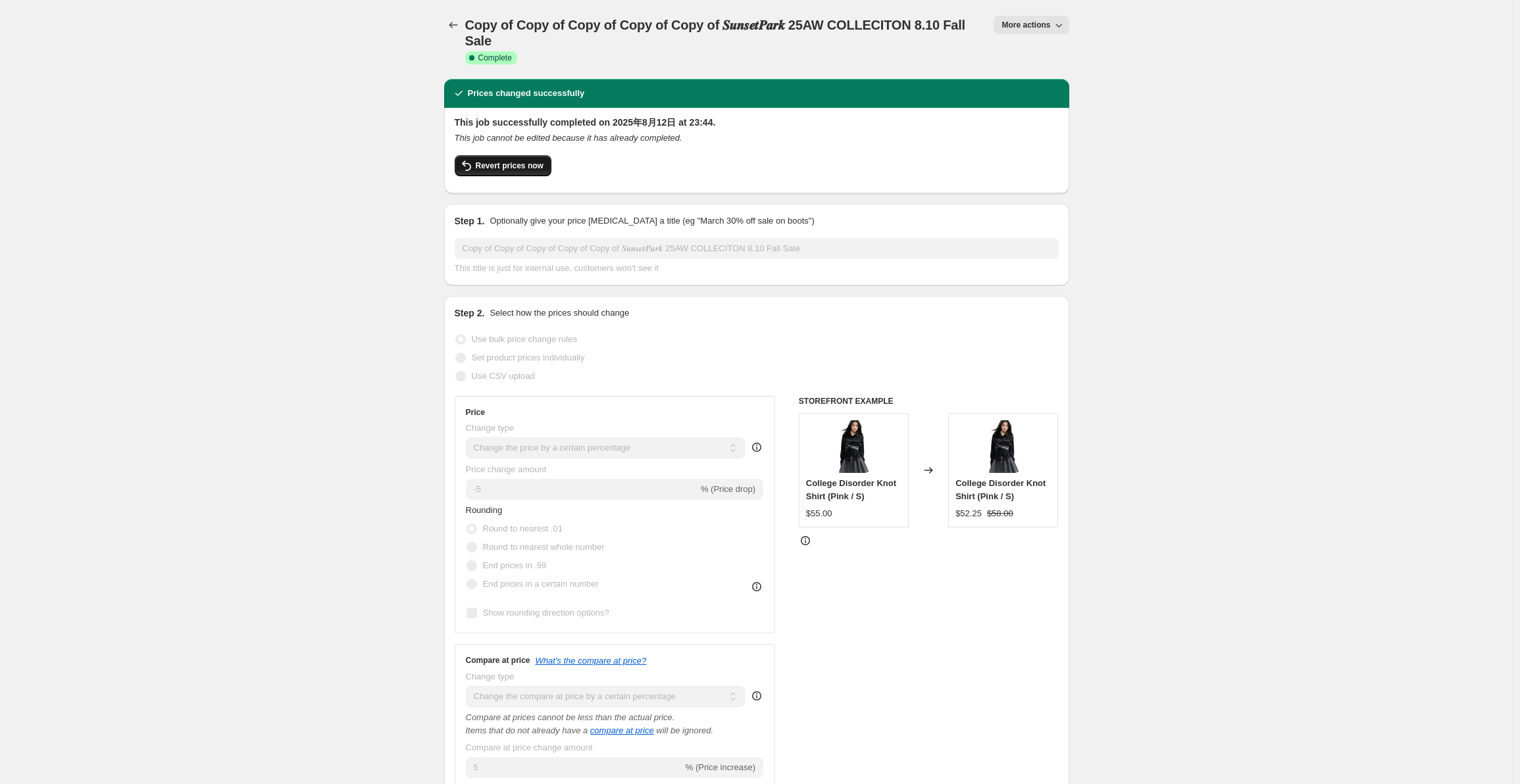
click at [505, 167] on span "Revert prices now" at bounding box center [510, 166] width 68 height 11
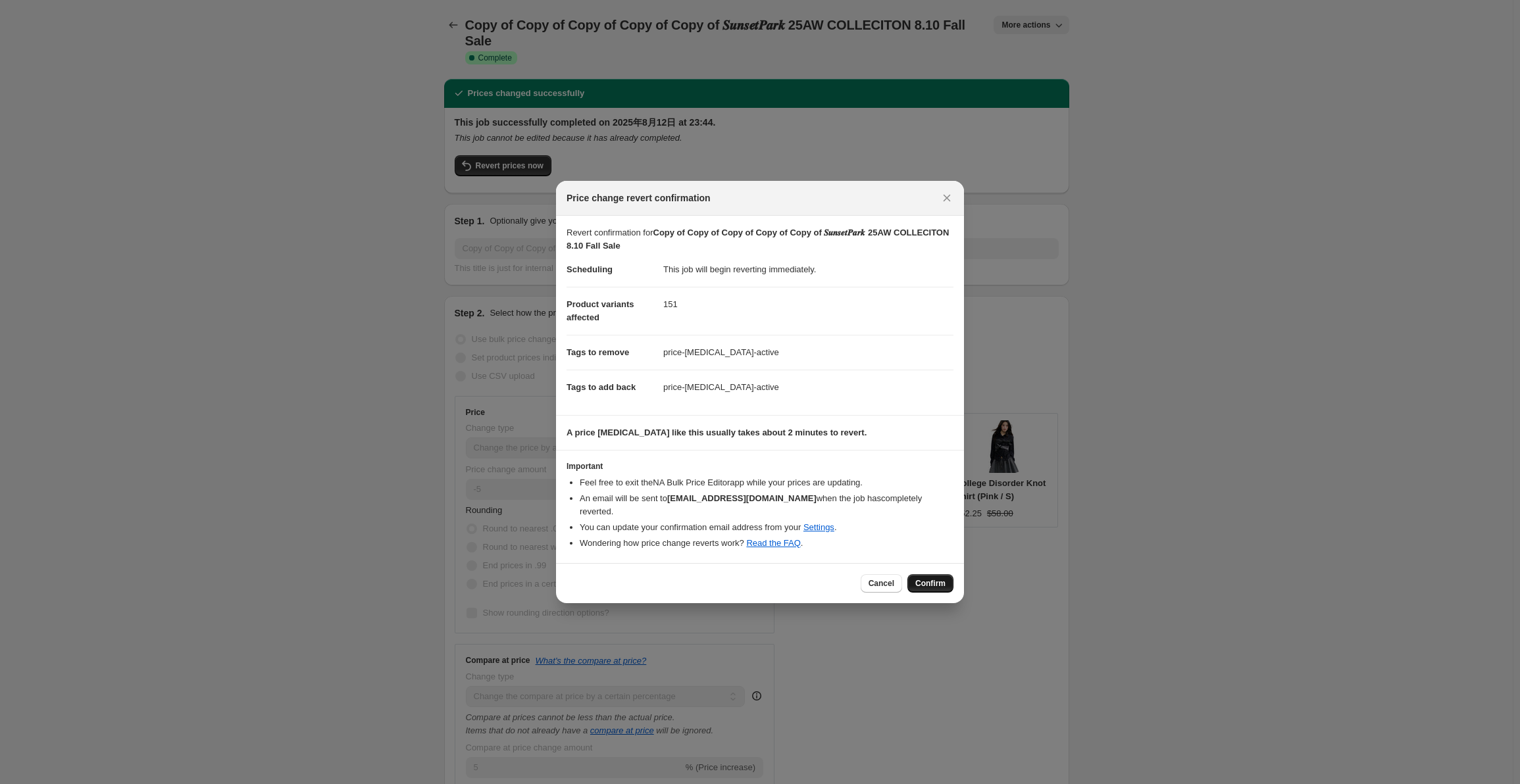
click at [942, 580] on span "Confirm" at bounding box center [931, 584] width 30 height 11
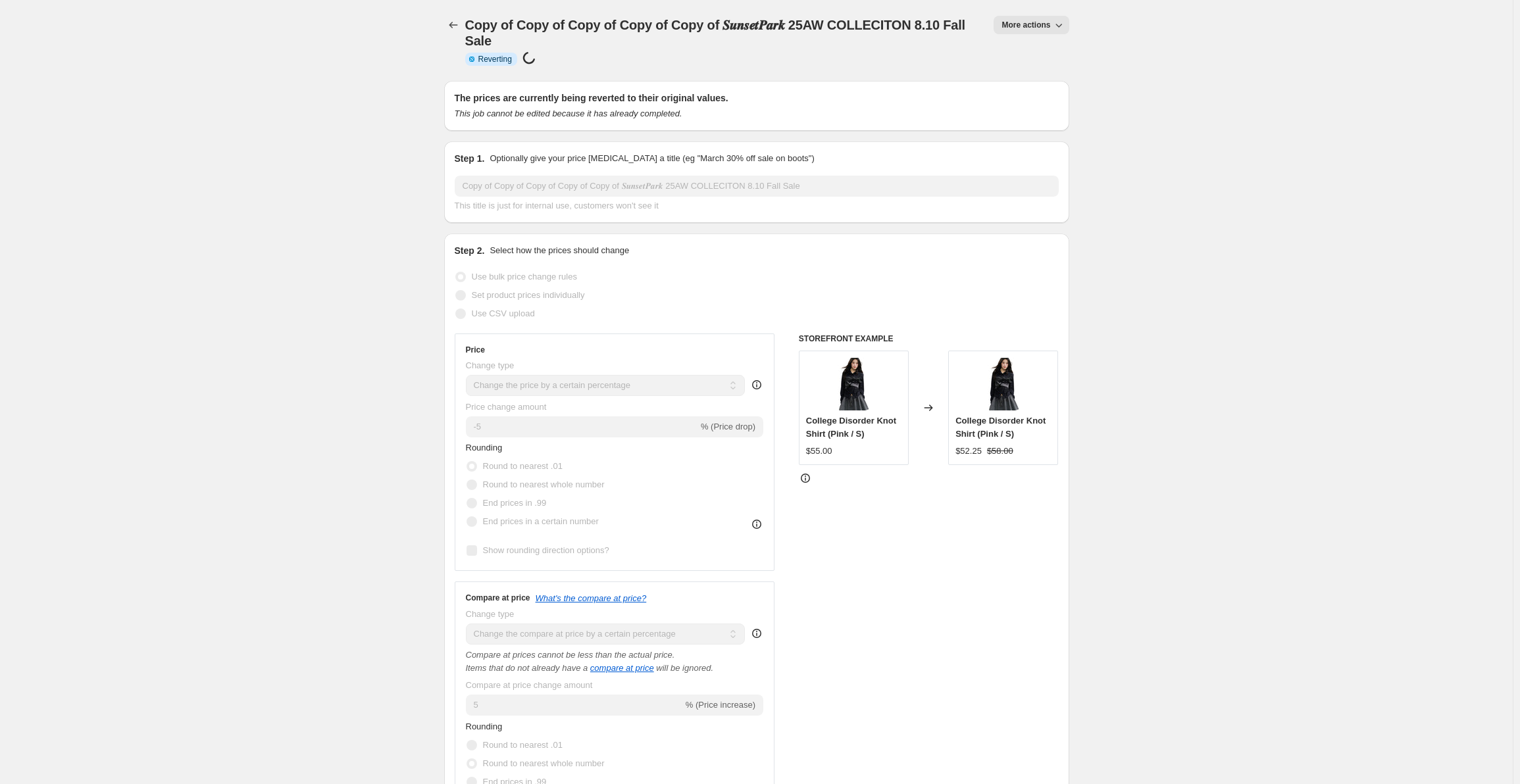
click at [1020, 23] on span "More actions" at bounding box center [1026, 25] width 48 height 11
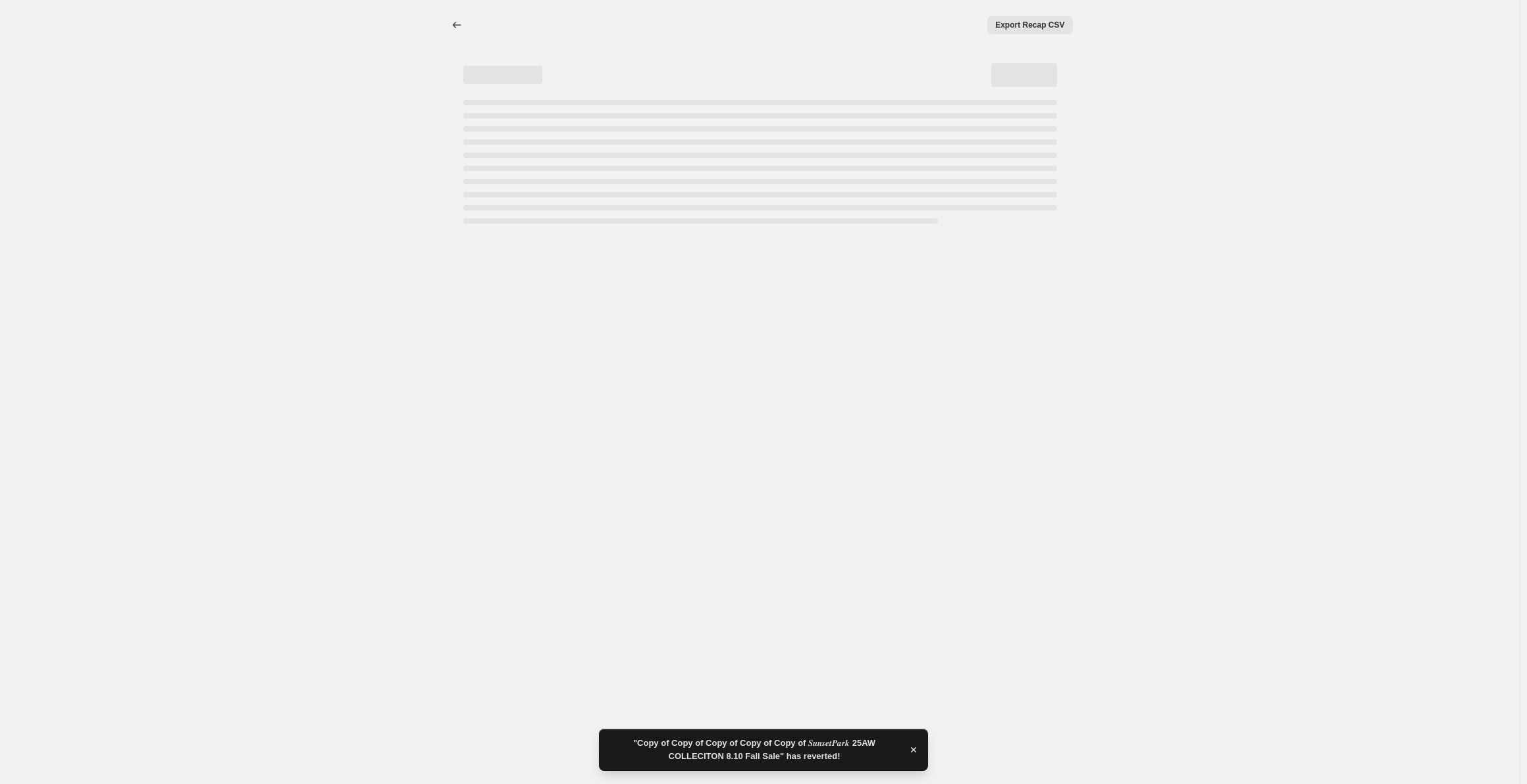
select select "percentage"
select select "collection"
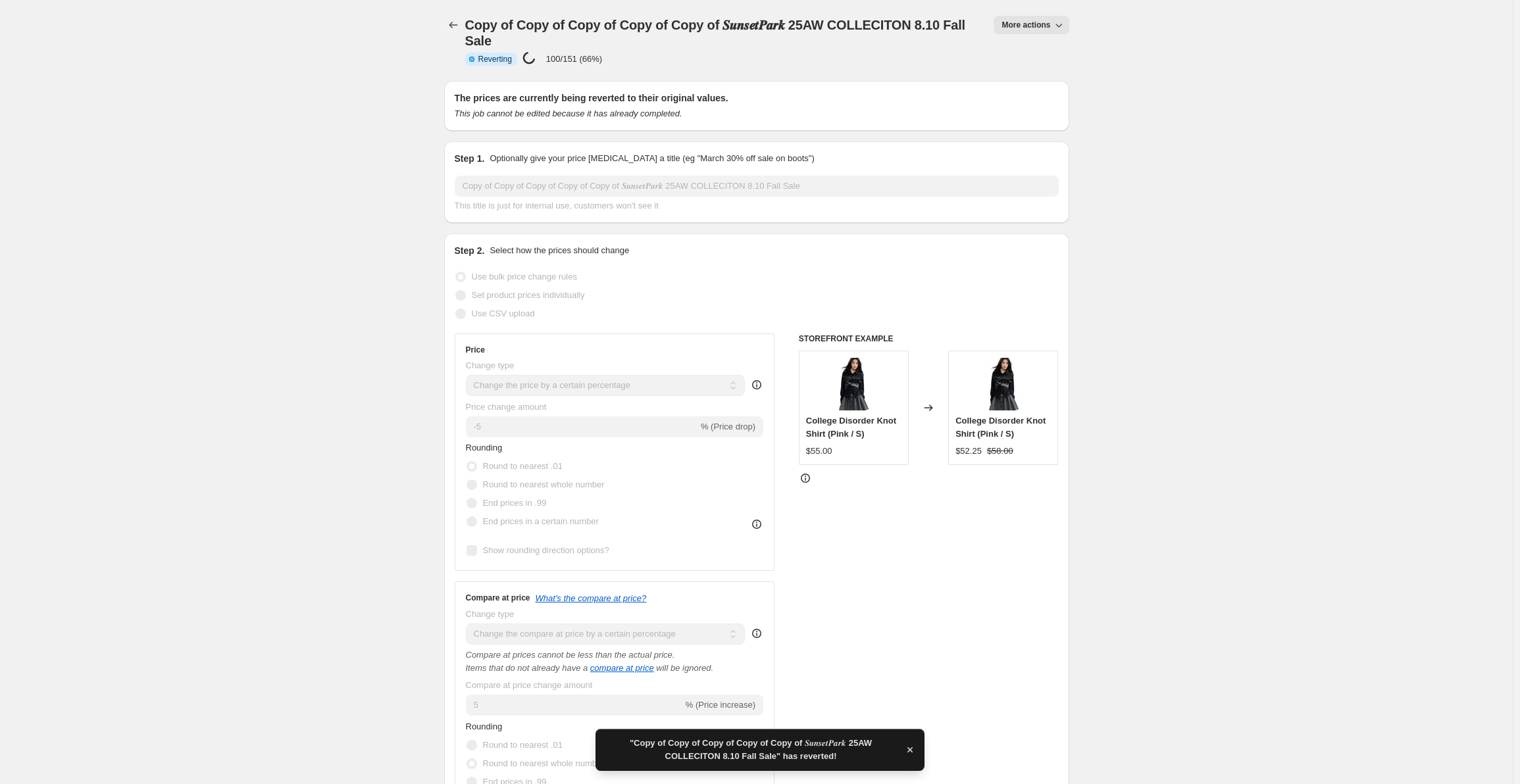
click at [1049, 20] on button "More actions" at bounding box center [1031, 25] width 75 height 19
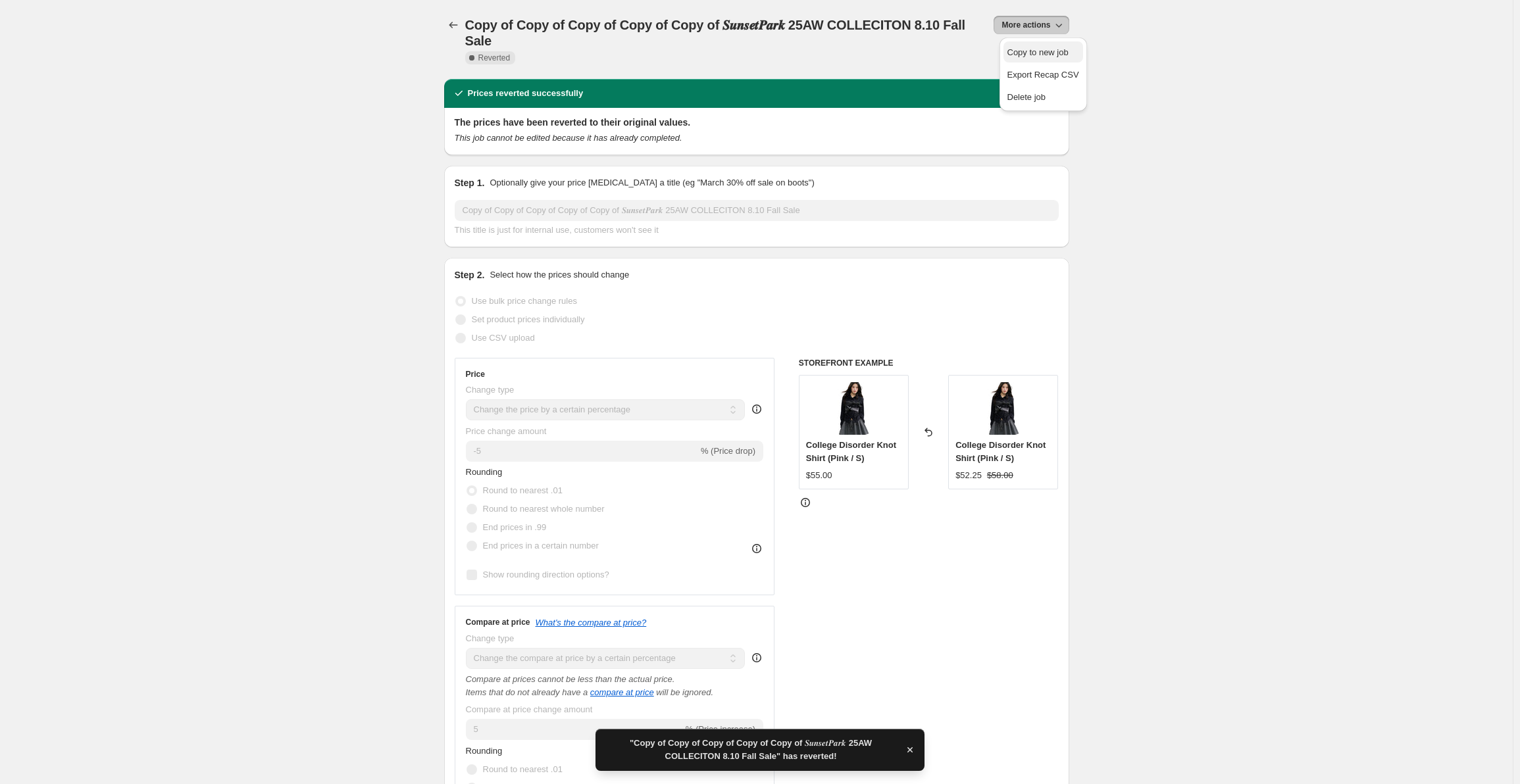
click at [1043, 55] on span "Copy to new job" at bounding box center [1038, 52] width 61 height 10
select select "percentage"
select select "collection"
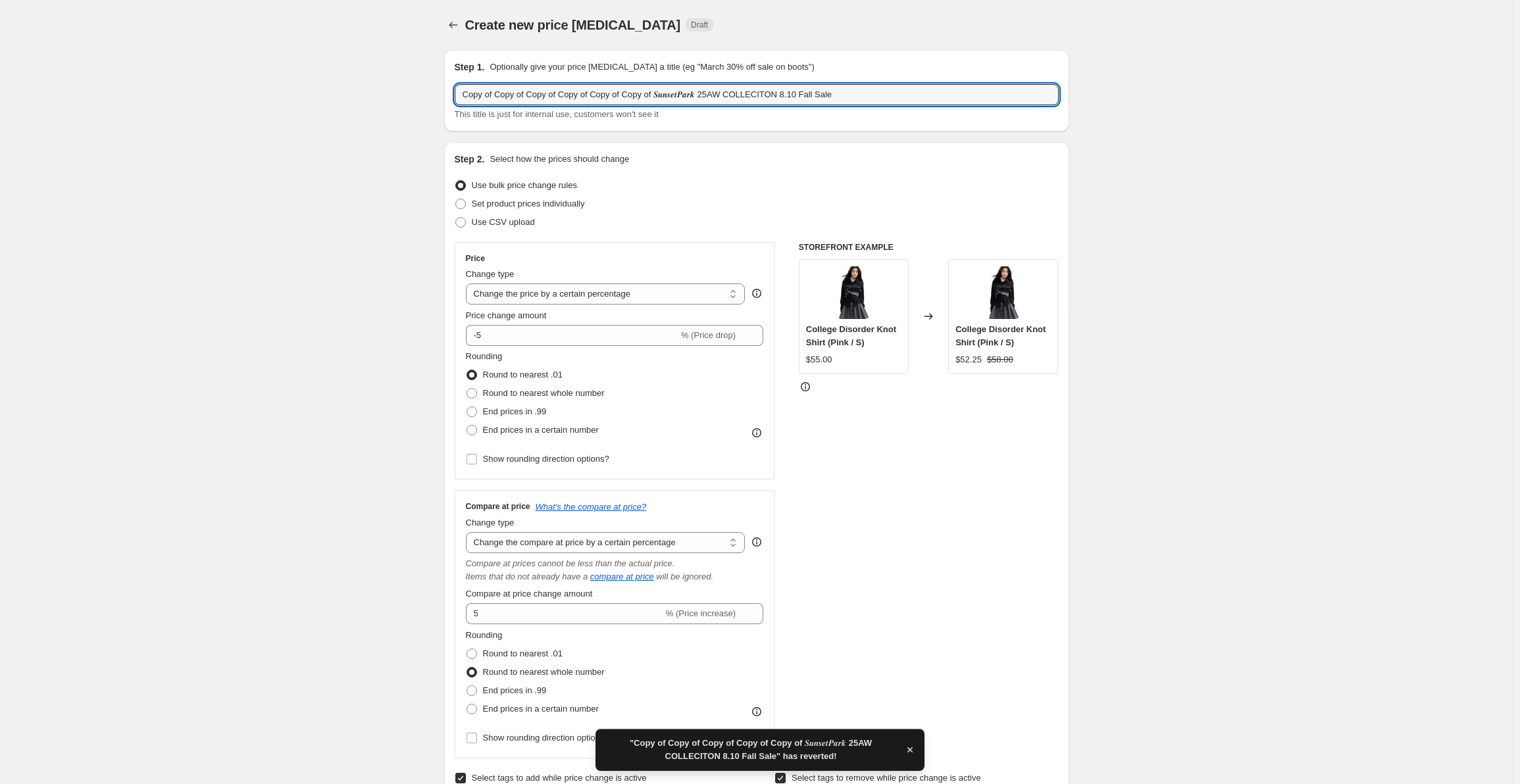
drag, startPoint x: 660, startPoint y: 94, endPoint x: 272, endPoint y: 81, distance: 388.2
click at [645, 89] on input "Copy of Copy of Copy of Copy of Copy of Copy of 𝑺𝒖𝒏𝒔𝒆𝒕𝑷𝒂𝒓𝒌 25AW COLLECITON 8.10…" at bounding box center [756, 95] width 604 height 21
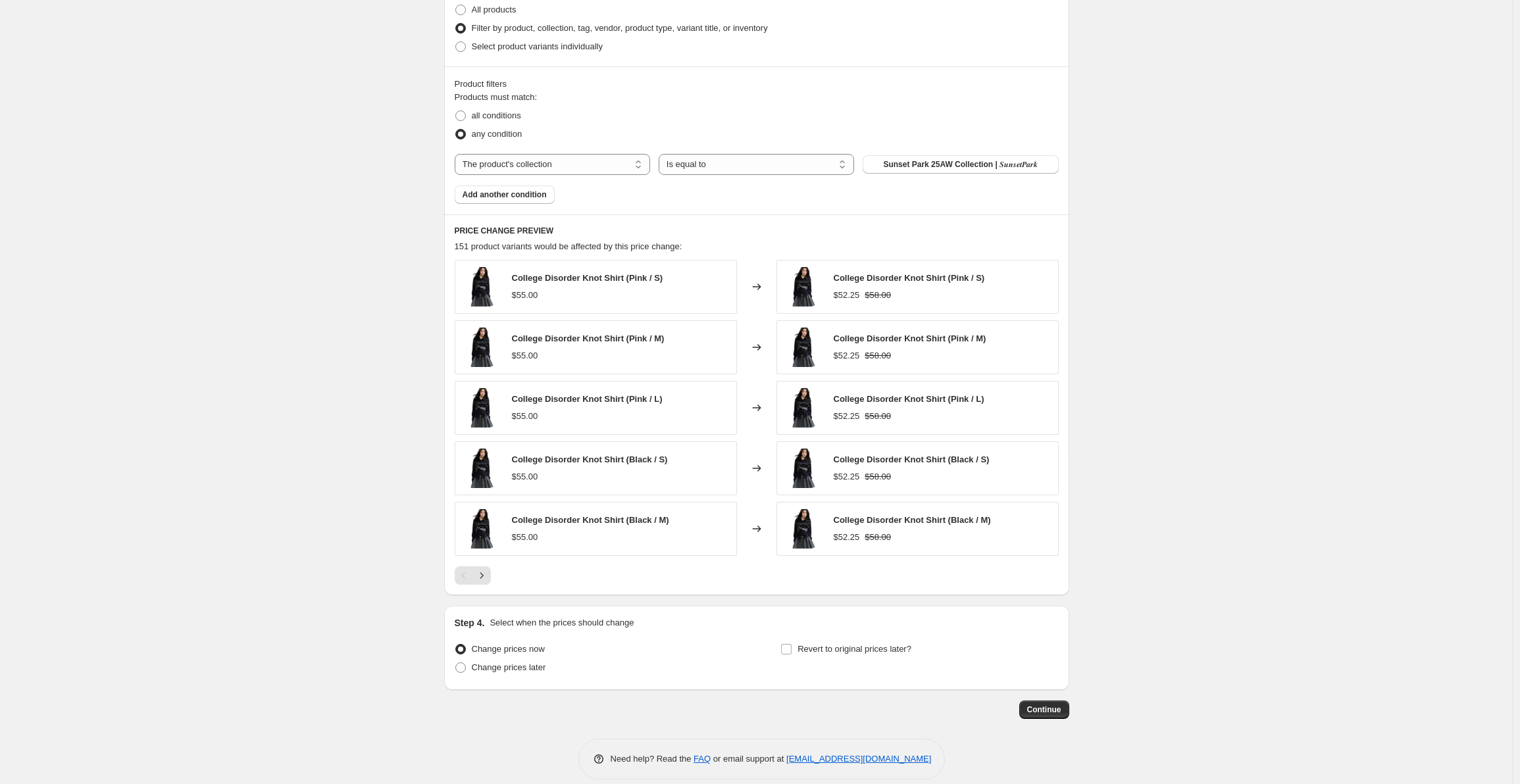
scroll to position [948, 0]
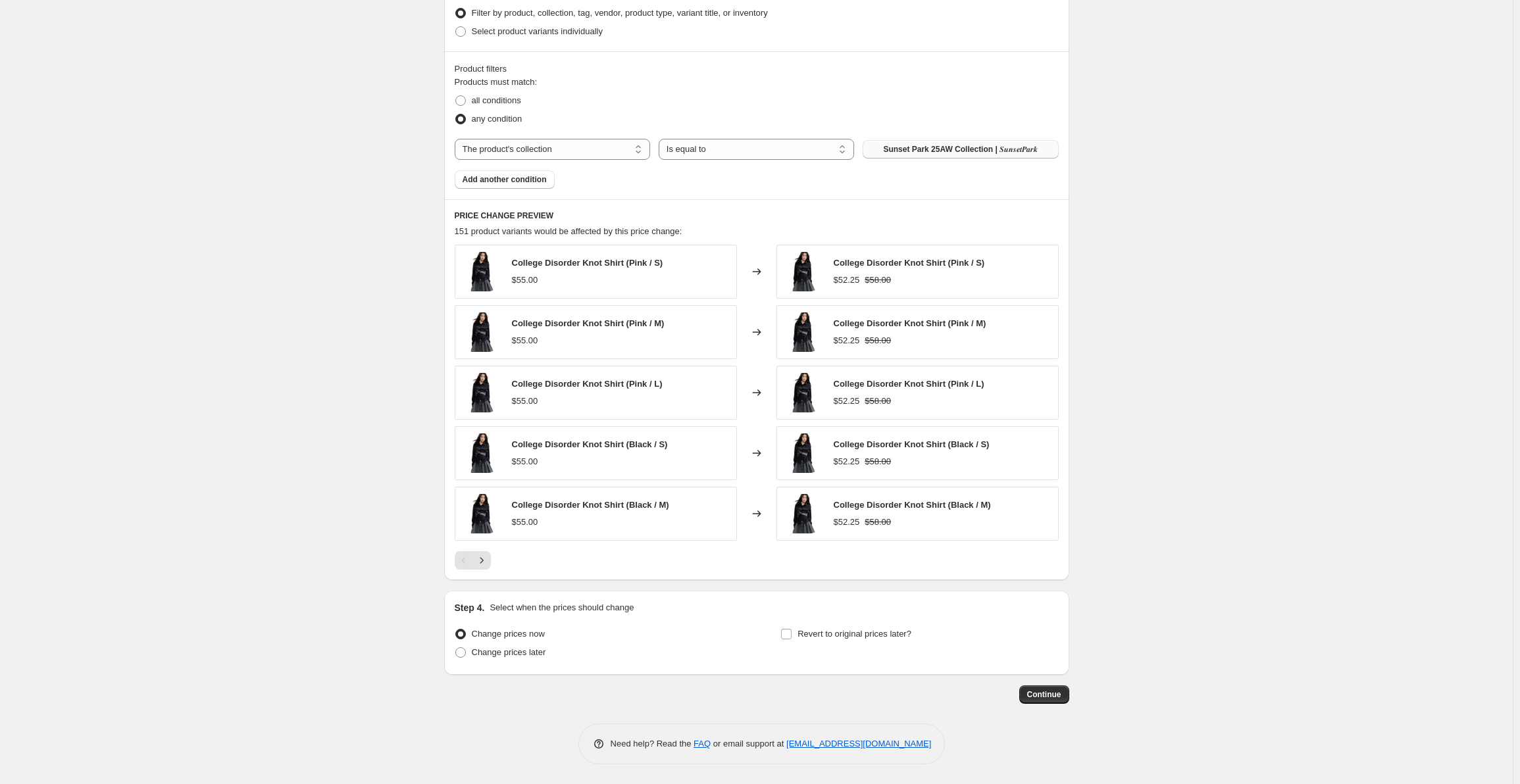
click at [958, 142] on button "Sunset Park 25AW Collection | 𝑺𝒖𝒏𝒔𝒆𝒕𝑷𝒂𝒓𝒌" at bounding box center [961, 149] width 195 height 19
click at [1043, 690] on span "Continue" at bounding box center [1045, 695] width 34 height 11
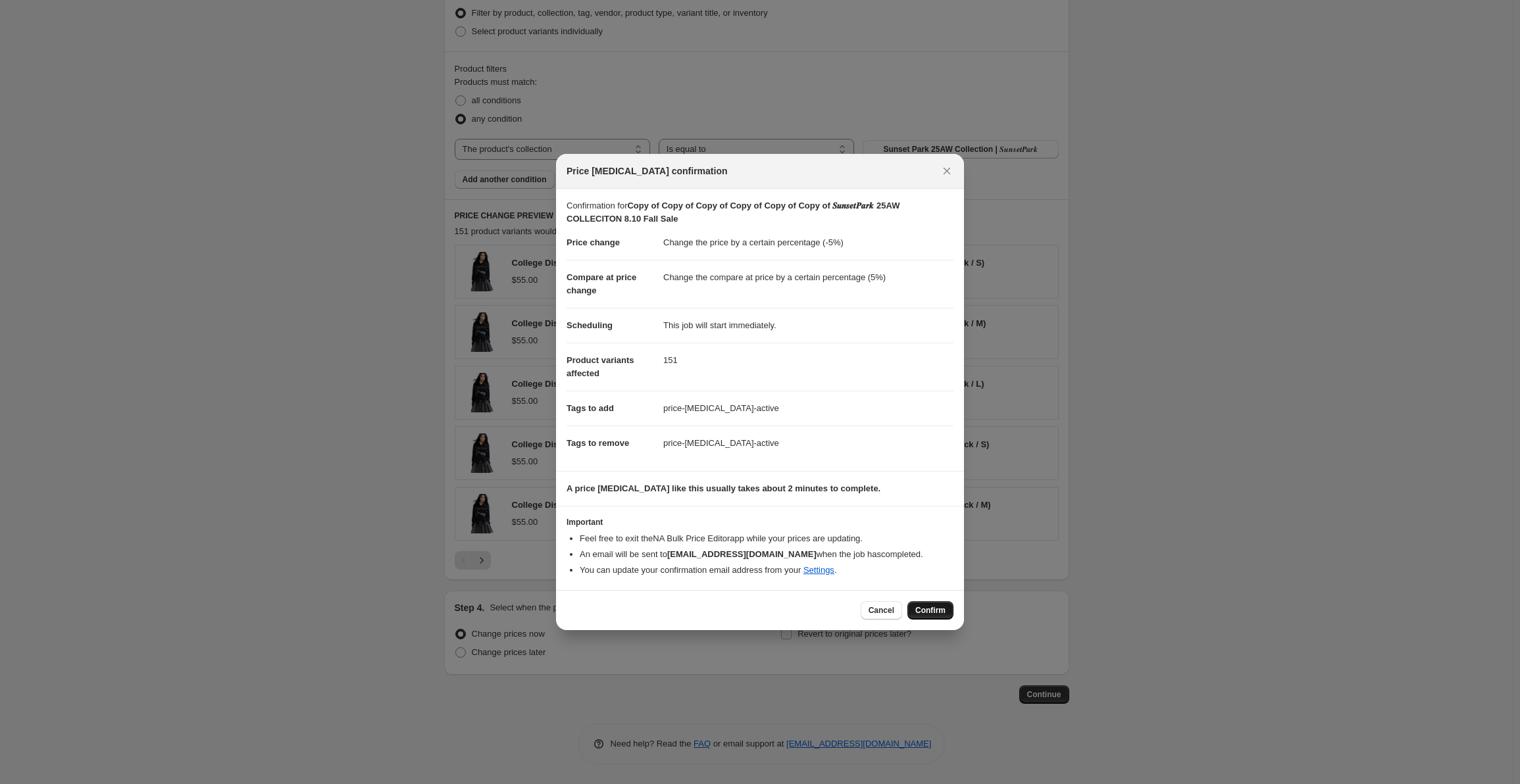
click at [943, 609] on span "Confirm" at bounding box center [931, 610] width 30 height 11
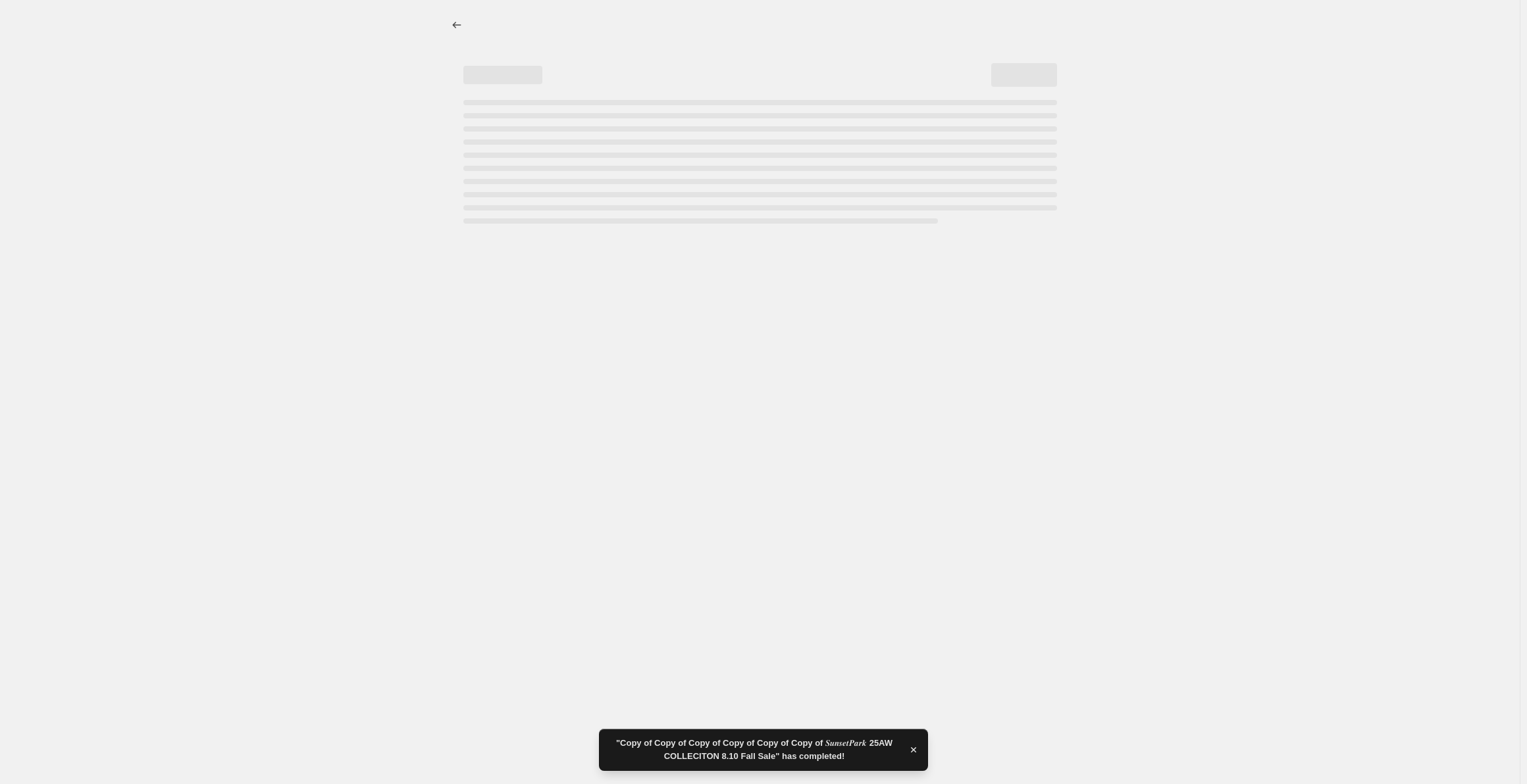
select select "percentage"
select select "collection"
